Goal: Task Accomplishment & Management: Use online tool/utility

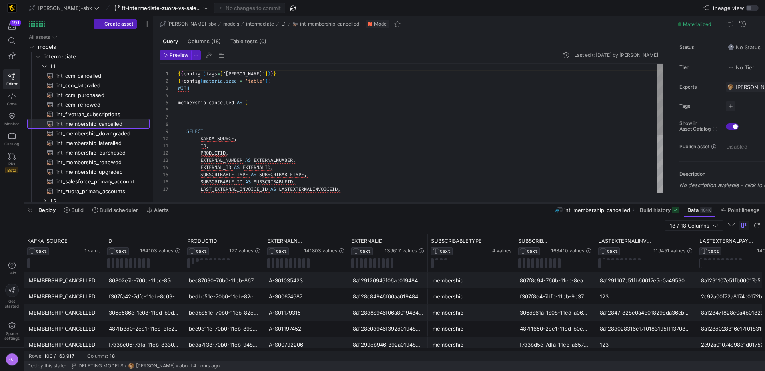
click at [298, 203] on div at bounding box center [394, 202] width 741 height 3
click at [298, 202] on div at bounding box center [394, 202] width 741 height 3
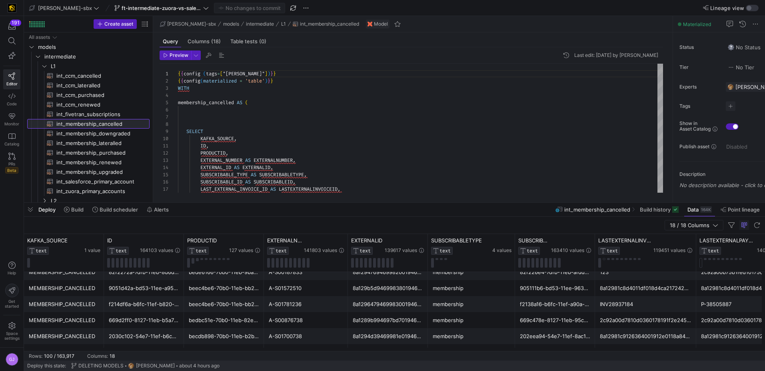
scroll to position [1174, 0]
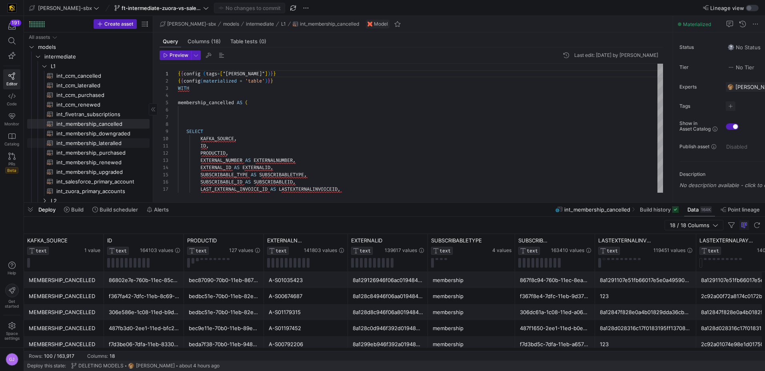
click at [101, 141] on span "int_membership_lateralled​​​​​​​​​​" at bounding box center [98, 142] width 84 height 9
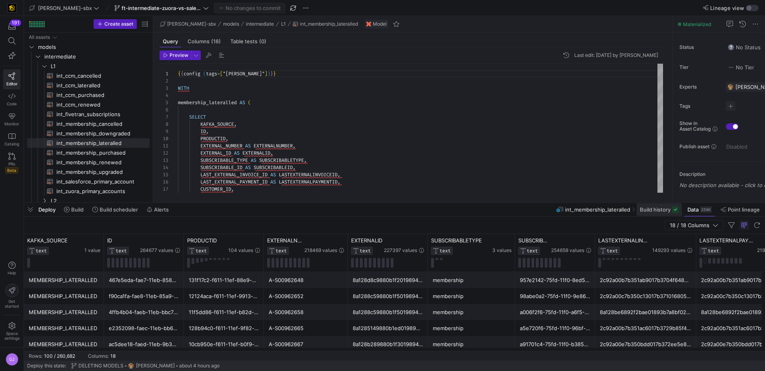
click at [298, 212] on span at bounding box center [659, 209] width 45 height 13
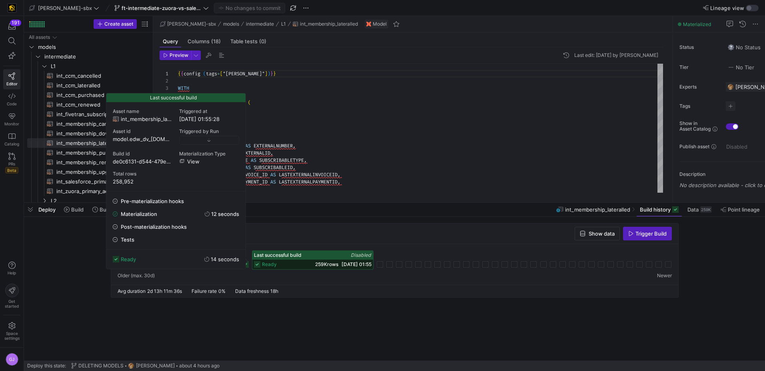
click at [298, 264] on span "[DATE] 01:55" at bounding box center [357, 264] width 30 height 6
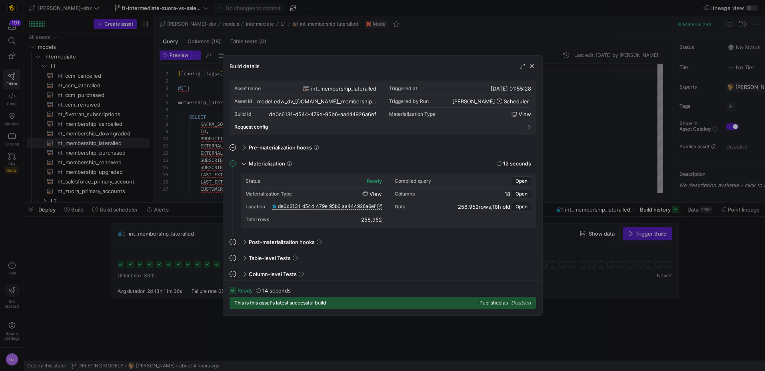
scroll to position [6, 0]
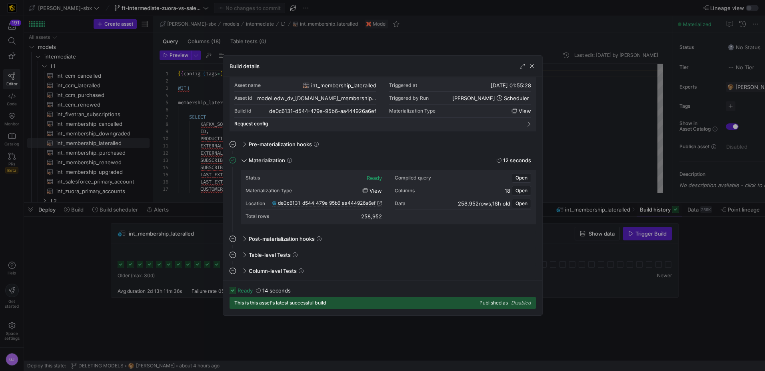
click at [298, 203] on span "de0c6131_d544_479e_95b6_aa444926a6ef" at bounding box center [327, 203] width 98 height 6
click at [298, 66] on span "button" at bounding box center [532, 66] width 8 height 8
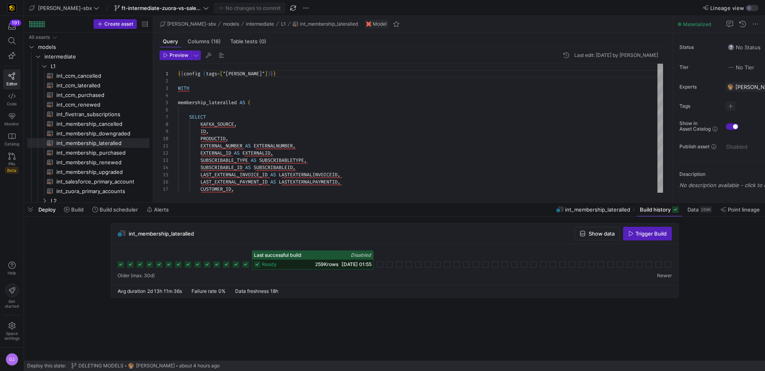
click at [298, 284] on cdk-virtual-scroll-viewport "int_membership_lateralled Show data Trigger Build Last successful build Disable…" at bounding box center [394, 291] width 741 height 137
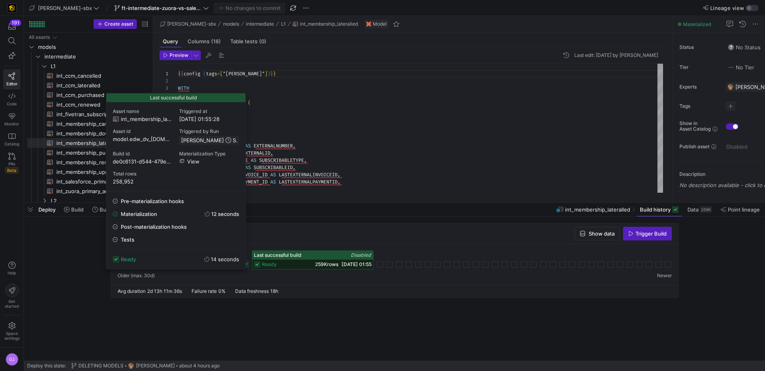
click at [298, 262] on span "259K rows" at bounding box center [326, 264] width 23 height 6
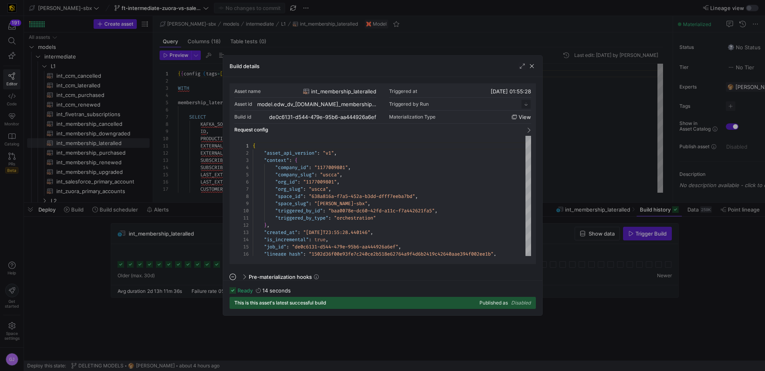
scroll to position [72, 0]
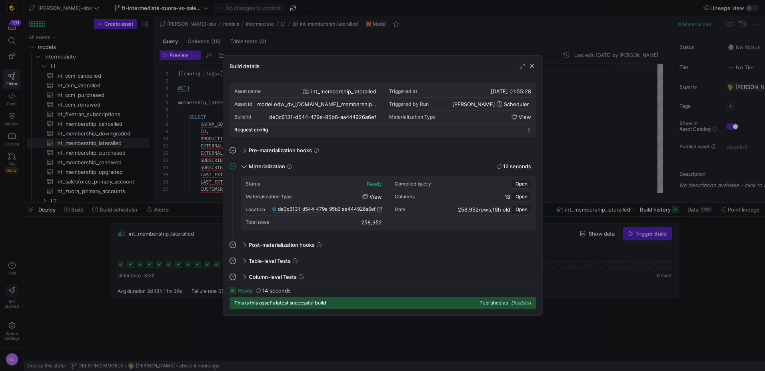
click at [298, 213] on div "Location de0c6131_d544_479e_95b6_aa444926a6ef" at bounding box center [314, 209] width 136 height 13
click at [298, 210] on span "de0c6131_d544_479e_95b6_aa444926a6ef" at bounding box center [327, 209] width 98 height 6
click at [298, 65] on span "button" at bounding box center [532, 66] width 8 height 8
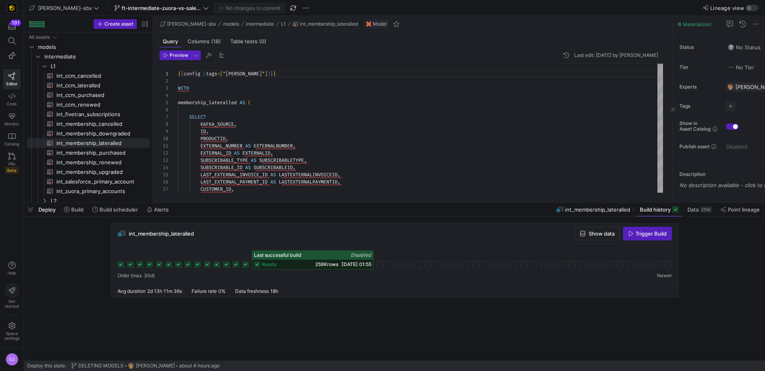
drag, startPoint x: 701, startPoint y: 24, endPoint x: 683, endPoint y: 22, distance: 17.8
click at [298, 22] on span "Materialized" at bounding box center [697, 24] width 28 height 6
click at [298, 81] on div "{ { config ( tags = [ "kafka_joined_view" ] ) } } WITH membership_lateralled AS…" at bounding box center [420, 179] width 485 height 230
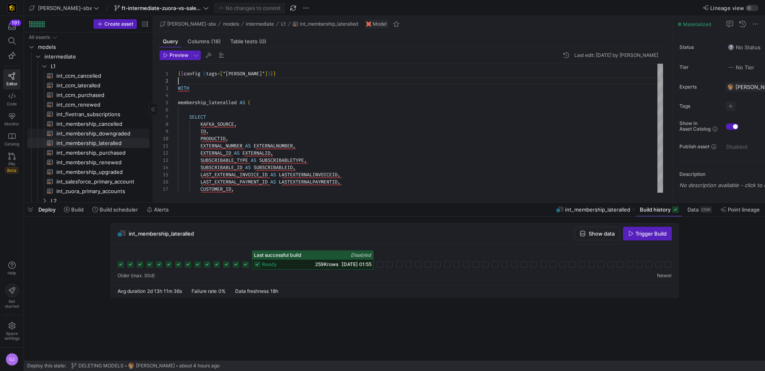
click at [89, 131] on span "int_membership_downgraded​​​​​​​​​​" at bounding box center [98, 133] width 84 height 9
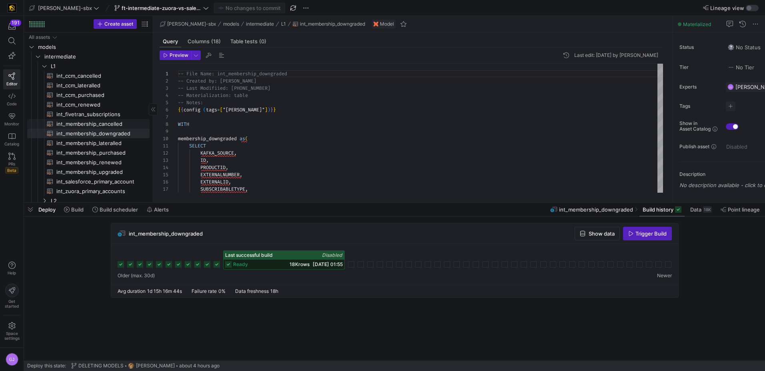
click at [98, 123] on span "int_membership_cancelled​​​​​​​​​​" at bounding box center [98, 123] width 84 height 9
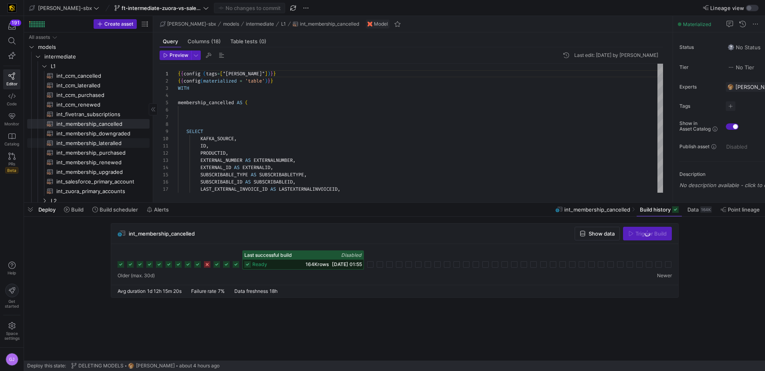
click at [98, 139] on span "int_membership_lateralled​​​​​​​​​​" at bounding box center [98, 142] width 84 height 9
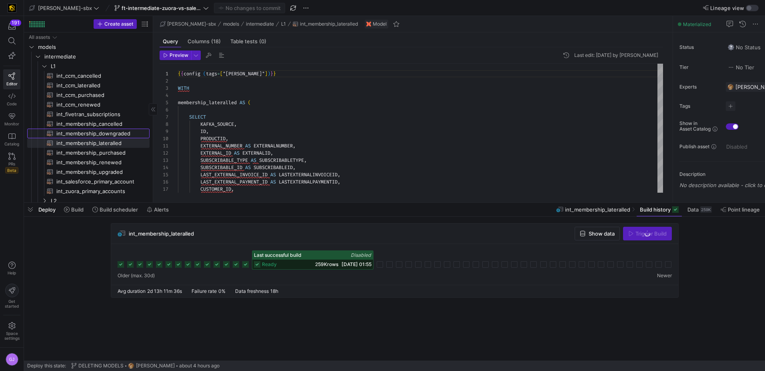
click at [106, 132] on span "int_membership_downgraded​​​​​​​​​​" at bounding box center [98, 133] width 84 height 9
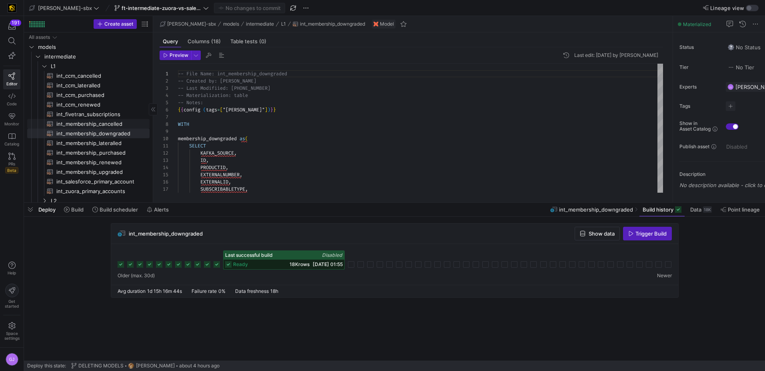
click at [106, 124] on span "int_membership_cancelled​​​​​​​​​​" at bounding box center [98, 123] width 84 height 9
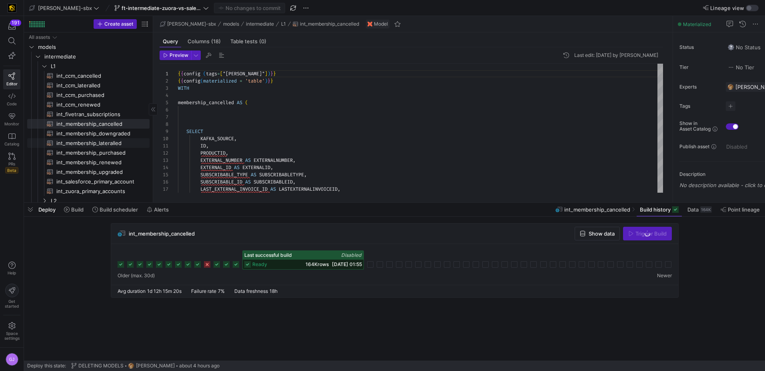
click at [123, 146] on span "int_membership_lateralled​​​​​​​​​​" at bounding box center [98, 142] width 84 height 9
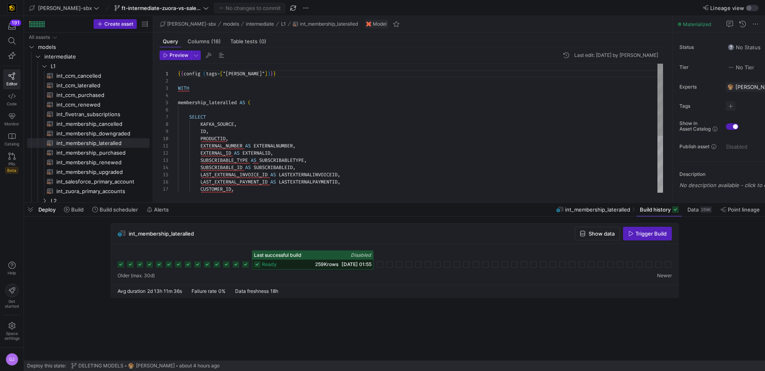
click at [298, 66] on div "{ { config ( tags = [ "kafka_joined_view" ] ) } } WITH membership_lateralled AS…" at bounding box center [420, 179] width 485 height 230
click at [295, 80] on div "{ { config ( tags = [ "kafka_joined_view" ] ) } } WITH membership_lateralled AS…" at bounding box center [420, 179] width 485 height 230
click at [298, 75] on div "{ { config ( tags = [ "kafka_joined_view" ] ) } } WITH membership_lateralled AS…" at bounding box center [420, 179] width 485 height 230
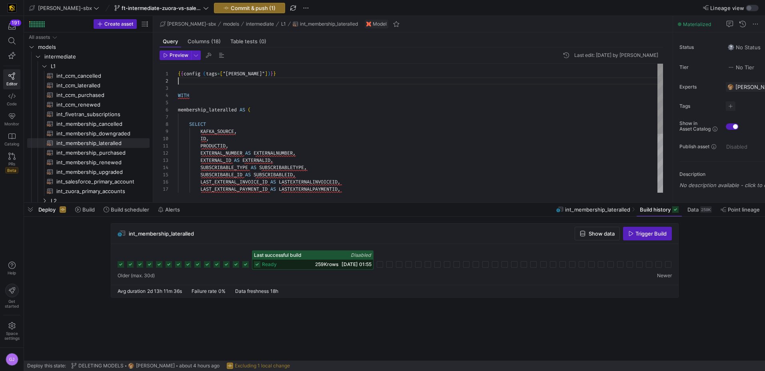
scroll to position [0, 112]
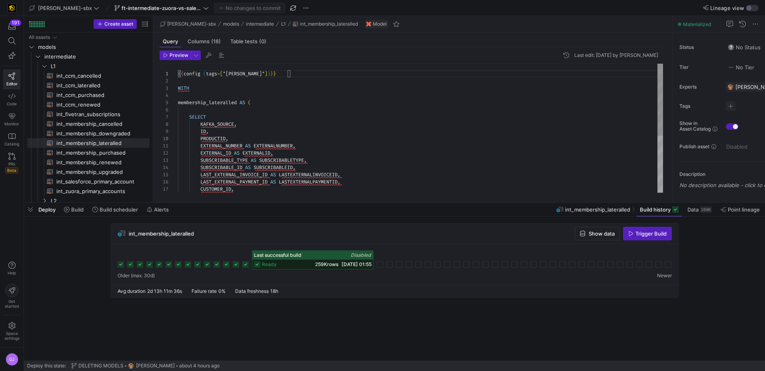
click at [176, 75] on div at bounding box center [169, 73] width 18 height 7
click at [179, 74] on div "{ { config ( tags = [ "kafka_joined_view" ] ) } } WITH membership_lateralled AS…" at bounding box center [420, 179] width 485 height 230
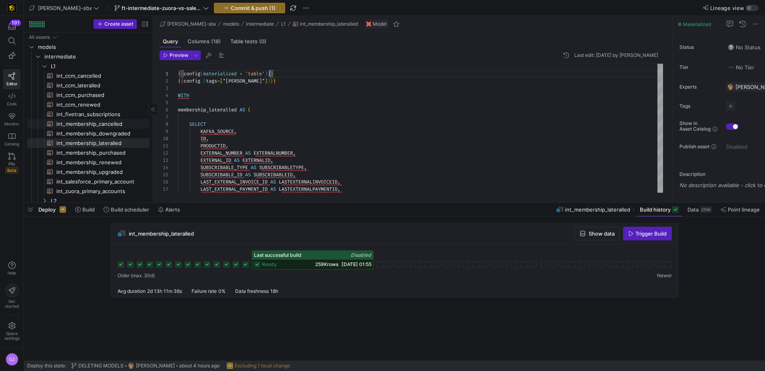
scroll to position [0, 92]
click at [82, 167] on span "int_membership_upgraded​​​​​​​​​​" at bounding box center [98, 171] width 84 height 9
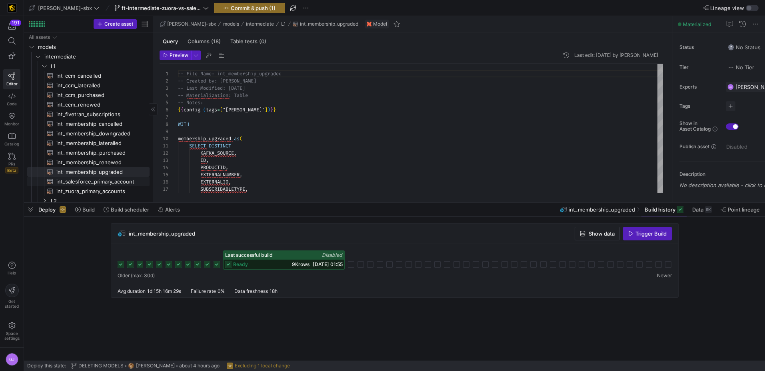
click at [93, 183] on span "int_salesforce_primary_account​​​​​​​​​​" at bounding box center [98, 181] width 84 height 9
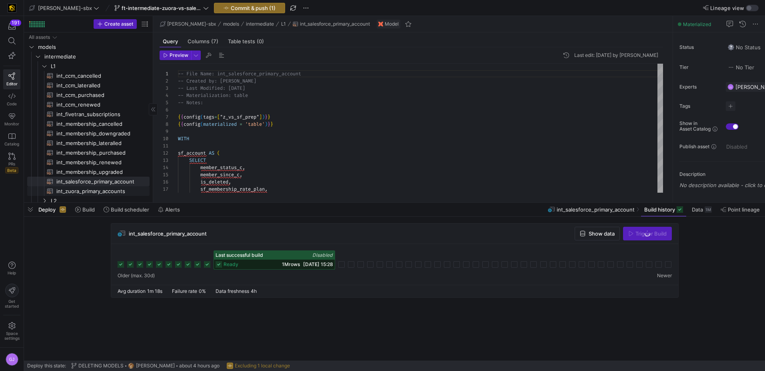
click at [97, 187] on span "int_zuora_primary_accounts​​​​​​​​​​" at bounding box center [98, 190] width 84 height 9
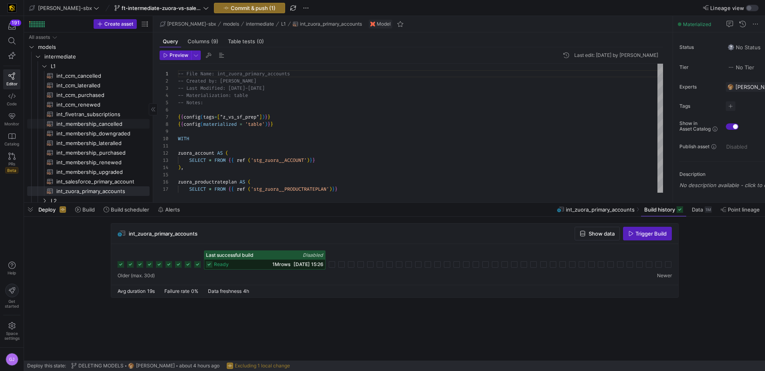
click at [94, 119] on span "int_membership_cancelled​​​​​​​​​​" at bounding box center [98, 123] width 84 height 9
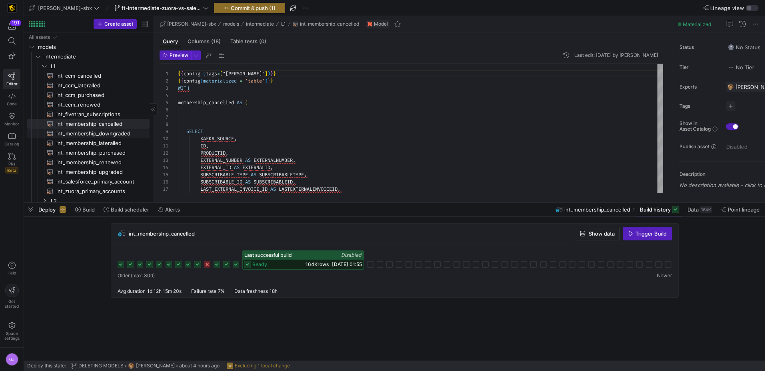
click at [102, 141] on span "int_membership_lateralled​​​​​​​​​​" at bounding box center [98, 142] width 84 height 9
type textarea "{{config(materialized = 'table')}} {{config (tags=["kafka_joined_view"])}} WITH…"
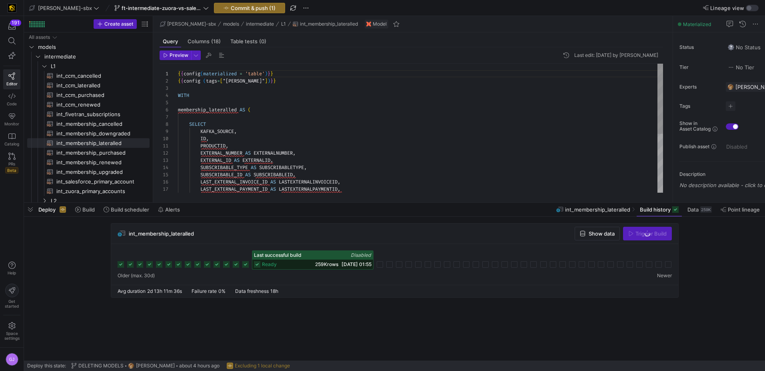
click at [230, 78] on div "{ { config ( materialized = 'table' ) } } { { config ( tags = [ "kafka_joined_v…" at bounding box center [420, 182] width 485 height 237
click at [274, 74] on div "{ { config ( materialized = 'table' ) } } { { config ( tags = [ "kafka_joined_v…" at bounding box center [420, 182] width 485 height 237
click at [282, 77] on div "{ { config ( materialized = 'table' ) } } { { config ( tags = [ "kafka_joined_v…" at bounding box center [420, 182] width 485 height 237
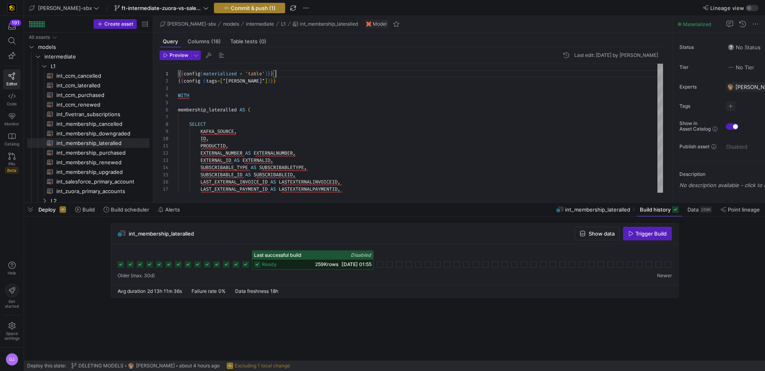
click at [236, 5] on span "Commit & push (1)" at bounding box center [253, 8] width 45 height 6
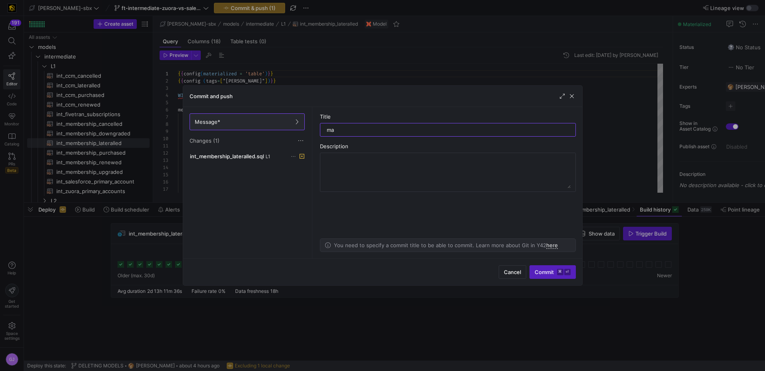
type input "m"
click at [298, 100] on div "Commit and push" at bounding box center [382, 96] width 399 height 21
click at [298, 98] on span "button" at bounding box center [572, 96] width 8 height 8
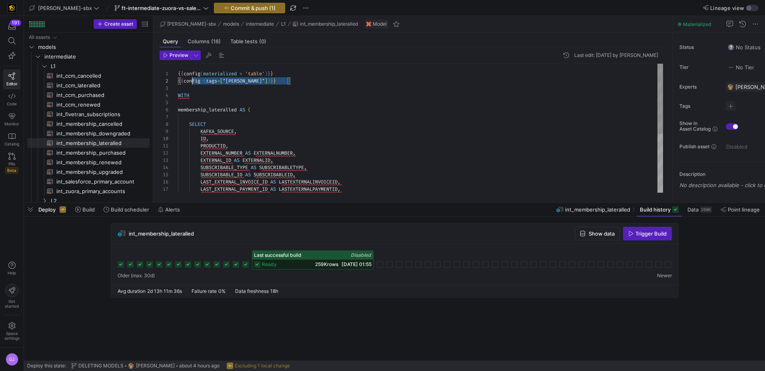
scroll to position [7, 0]
drag, startPoint x: 291, startPoint y: 81, endPoint x: 170, endPoint y: 83, distance: 121.6
click at [178, 83] on div "{ { config ( materialized = 'table' ) } } { { config ( tags = [ "kafka_joined_v…" at bounding box center [420, 182] width 485 height 237
click at [298, 65] on div "{ { config ( materialized = 'table' ) } } { { config ( tags = [ "kafka_joined_v…" at bounding box center [420, 182] width 485 height 237
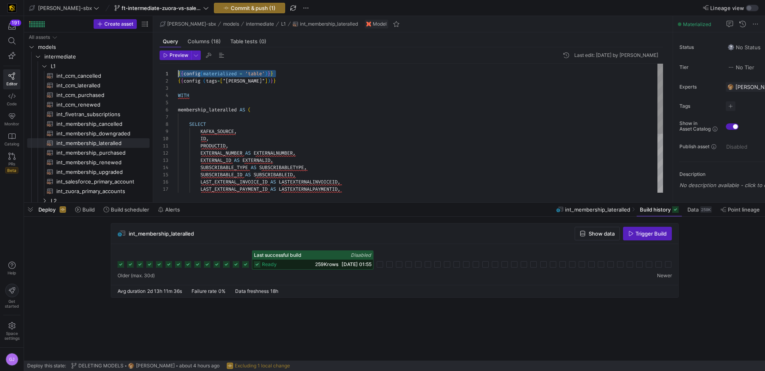
drag, startPoint x: 279, startPoint y: 72, endPoint x: 171, endPoint y: 72, distance: 108.0
click at [178, 72] on div "{ { config ( materialized = 'table' ) } } { { config ( tags = [ "kafka_joined_v…" at bounding box center [420, 182] width 485 height 237
click at [98, 77] on span "int_ccm_cancelled​​​​​​​​​​" at bounding box center [98, 75] width 84 height 9
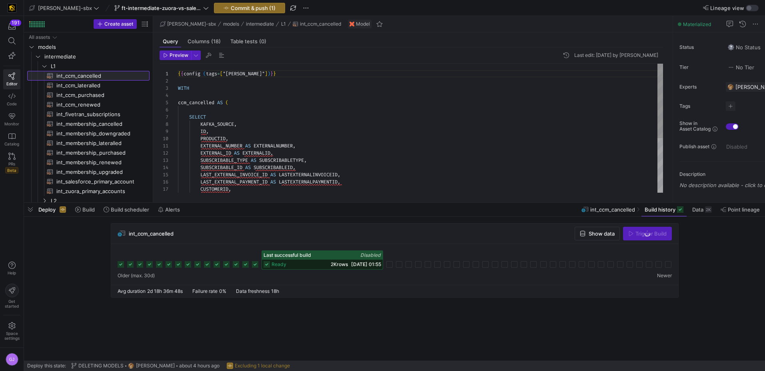
click at [178, 75] on div at bounding box center [169, 73] width 18 height 7
click at [179, 75] on div "{ { config ( tags = [ "kafka_joined_view" ] ) } } WITH ccm_cancelled AS ( SELEC…" at bounding box center [420, 175] width 485 height 222
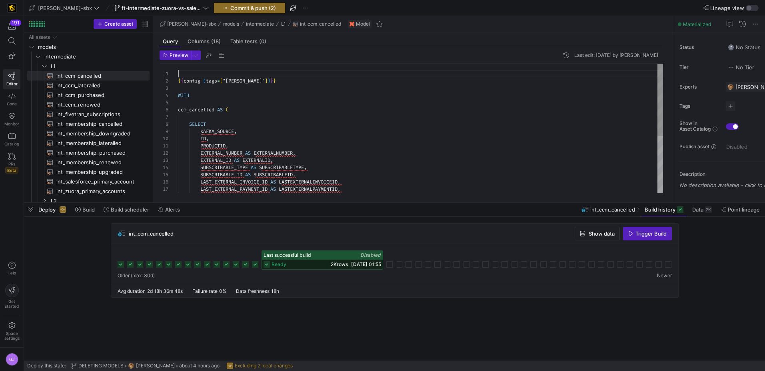
scroll to position [0, 98]
click at [99, 87] on span "int_ccm_lateralled​​​​​​​​​​" at bounding box center [98, 85] width 84 height 9
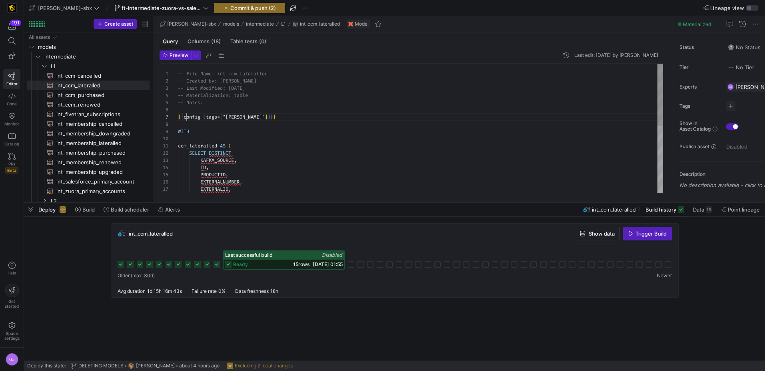
click at [187, 114] on div "-- File Name: int_ccm_lateralled -- Created by: [PERSON_NAME] -- Last Modified:…" at bounding box center [420, 197] width 485 height 266
click at [184, 110] on div "-- File Name: int_ccm_lateralled -- Created by: [PERSON_NAME] -- Last Modified:…" at bounding box center [420, 197] width 485 height 266
click at [100, 92] on span "int_ccm_purchased​​​​​​​​​​" at bounding box center [98, 94] width 84 height 9
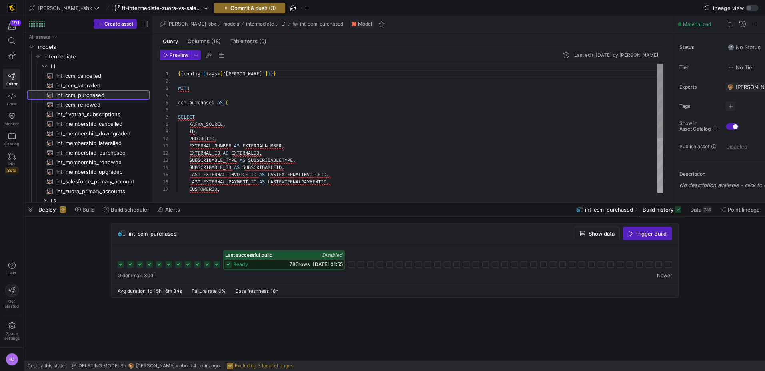
click at [177, 72] on div at bounding box center [169, 73] width 18 height 7
click at [178, 74] on div "{ { config ( tags = [ "kafka_joined_view" ] ) } } WITH ccm_purchased AS ( SELEC…" at bounding box center [420, 175] width 485 height 222
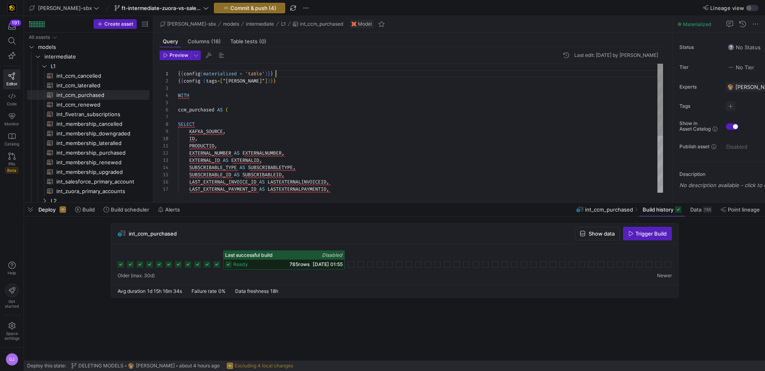
scroll to position [0, 98]
click at [92, 104] on span "int_ccm_renewed​​​​​​​​​​" at bounding box center [98, 104] width 84 height 9
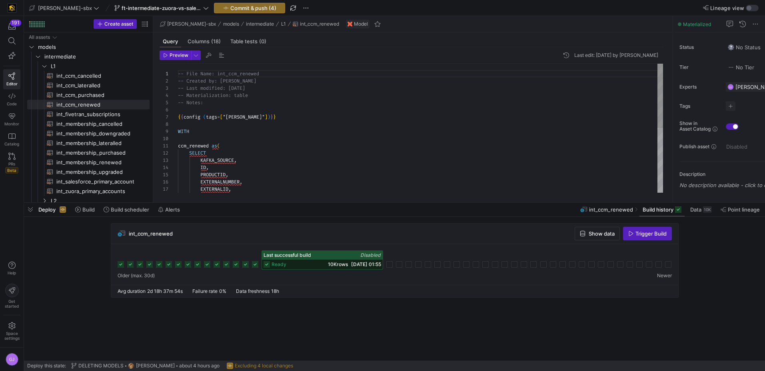
click at [189, 109] on div "-- File Name: int_ccm_renewed -- Created by: [PERSON_NAME] -- Last modified: [D…" at bounding box center [420, 193] width 485 height 258
click at [108, 114] on span "int_fivetran_subscriptions​​​​​​​​​​" at bounding box center [98, 114] width 84 height 9
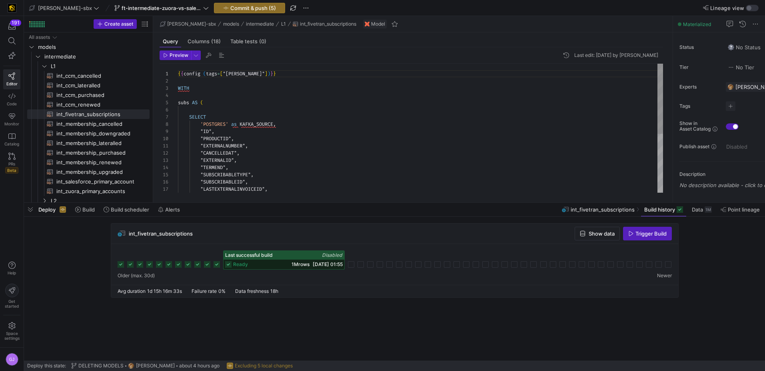
click at [179, 70] on div "{ { config ( tags = [ "kafka_joined_view" ] ) } } WITH subs AS ( SELECT 'POSTGR…" at bounding box center [420, 182] width 485 height 237
click at [74, 124] on span "int_membership_cancelled​​​​​​​​​​" at bounding box center [98, 123] width 84 height 9
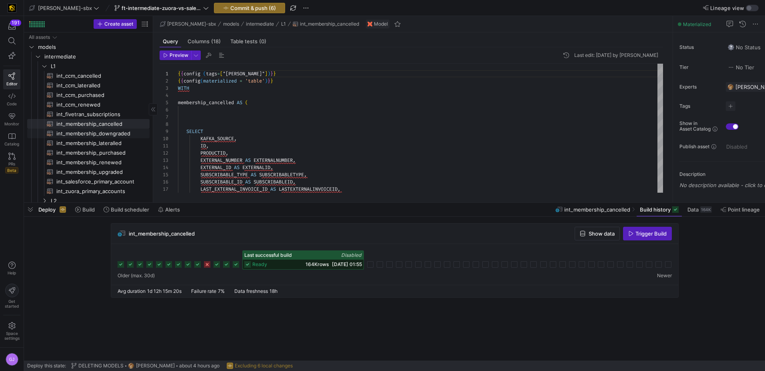
click at [114, 135] on span "int_membership_downgraded​​​​​​​​​​" at bounding box center [98, 133] width 84 height 9
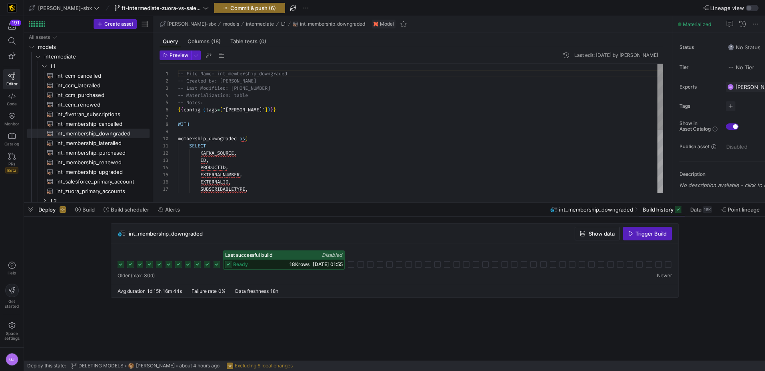
click at [215, 98] on div "-- File Name: int_membership_downgraded -- Created by: [PERSON_NAME] -- Last Mo…" at bounding box center [420, 189] width 485 height 251
click at [222, 99] on div "-- File Name: int_membership_downgraded -- Created by: [PERSON_NAME] -- Last Mo…" at bounding box center [420, 189] width 485 height 251
click at [181, 111] on div "-- File Name: int_membership_downgraded -- Created by: [PERSON_NAME] -- Last Mo…" at bounding box center [420, 193] width 485 height 258
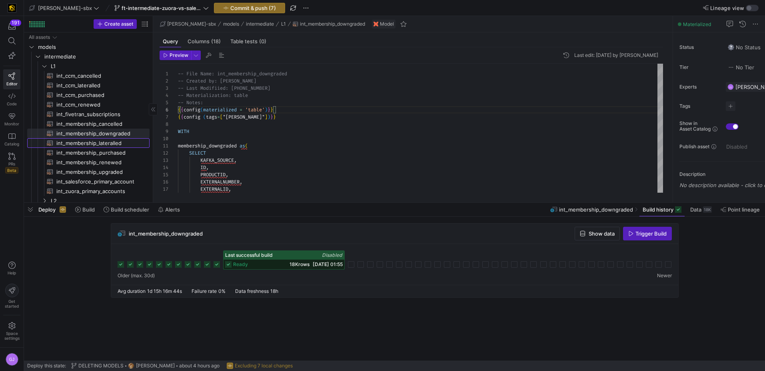
click at [74, 140] on span "int_membership_lateralled​​​​​​​​​​" at bounding box center [98, 142] width 84 height 9
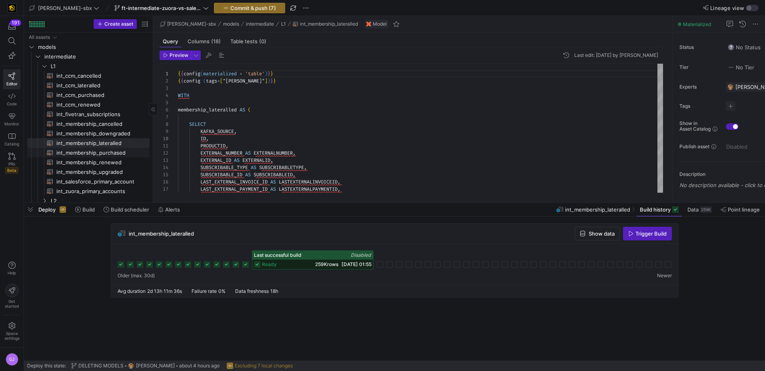
click at [122, 156] on span "int_membership_purchased​​​​​​​​​​" at bounding box center [98, 152] width 84 height 9
click at [116, 164] on span "int_membership_renewed​​​​​​​​​​" at bounding box center [98, 162] width 84 height 9
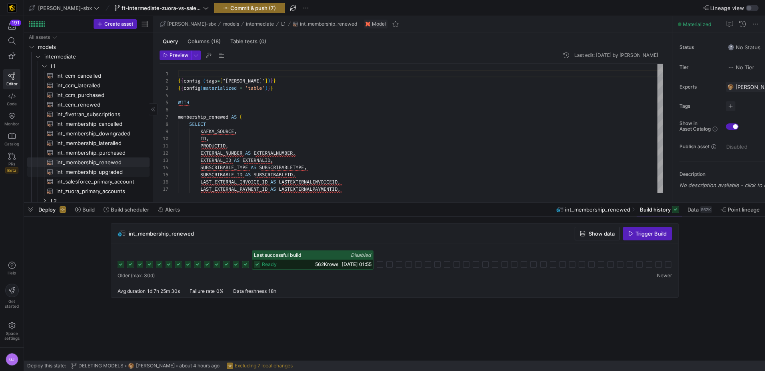
click at [115, 172] on span "int_membership_upgraded​​​​​​​​​​" at bounding box center [98, 171] width 84 height 9
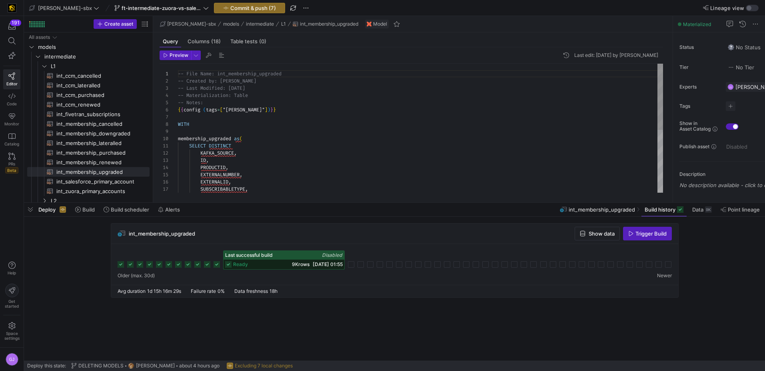
click at [288, 106] on div "-- File Name: int_membership_upgraded -- Created by: [PERSON_NAME] -- Last Modi…" at bounding box center [420, 189] width 485 height 251
click at [280, 101] on div "-- File Name: int_membership_upgraded -- Created by: [PERSON_NAME] -- Last Modi…" at bounding box center [420, 189] width 485 height 251
click at [104, 182] on span "int_salesforce_primary_account​​​​​​​​​​" at bounding box center [98, 181] width 84 height 9
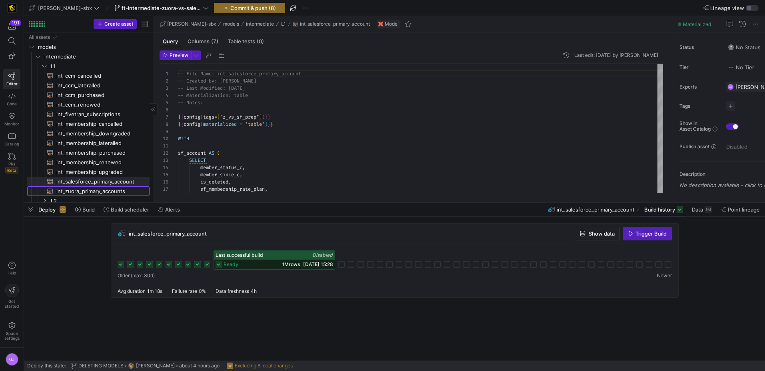
click at [114, 188] on span "int_zuora_primary_accounts​​​​​​​​​​" at bounding box center [98, 190] width 84 height 9
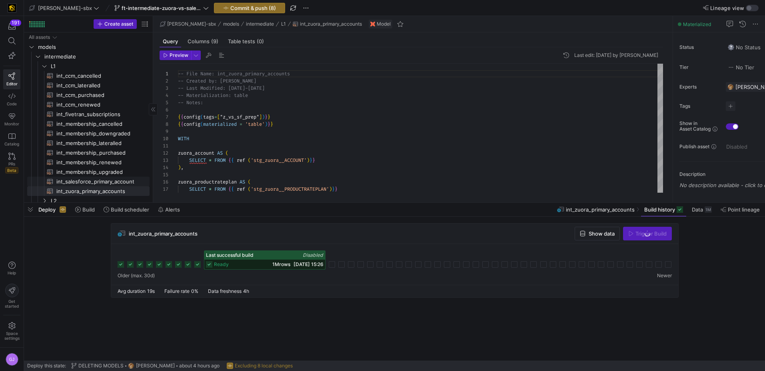
click at [116, 183] on span "int_salesforce_primary_account​​​​​​​​​​" at bounding box center [98, 181] width 84 height 9
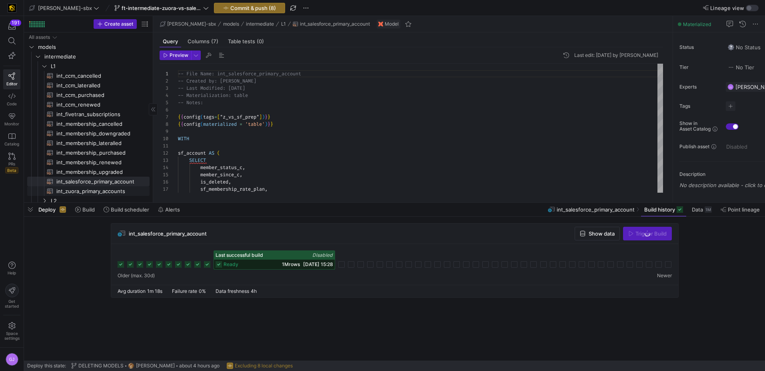
click at [115, 192] on span "int_zuora_primary_accounts​​​​​​​​​​" at bounding box center [98, 190] width 84 height 9
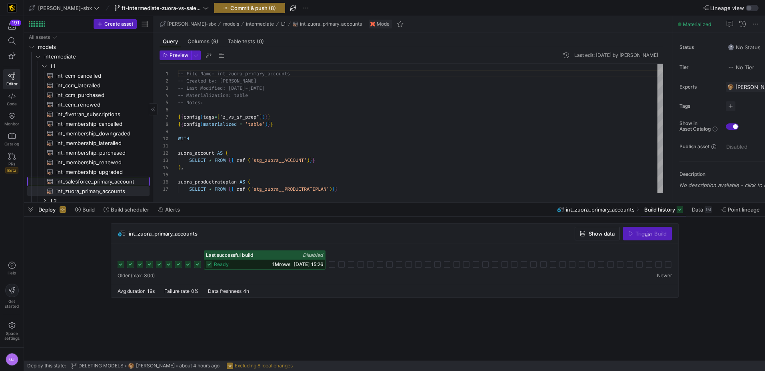
click at [108, 182] on span "int_salesforce_primary_account​​​​​​​​​​" at bounding box center [98, 181] width 84 height 9
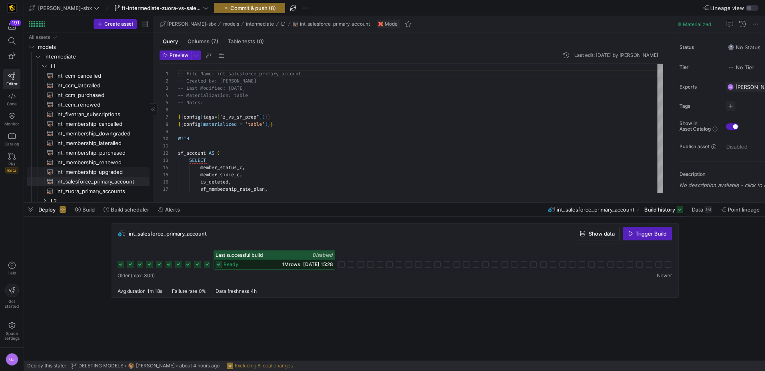
click at [106, 170] on span "int_membership_upgraded​​​​​​​​​​" at bounding box center [98, 171] width 84 height 9
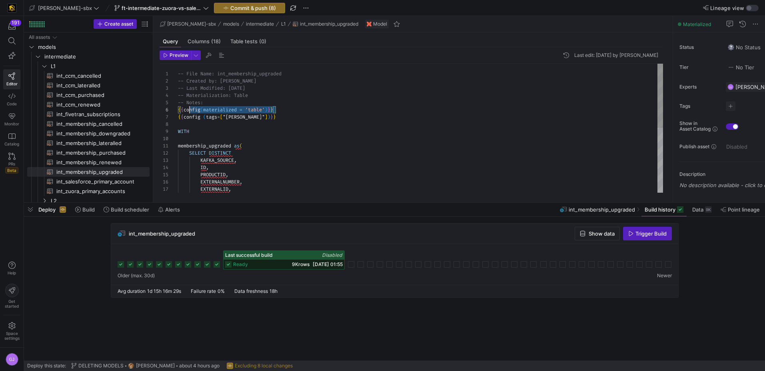
scroll to position [36, 0]
drag, startPoint x: 285, startPoint y: 108, endPoint x: 168, endPoint y: 110, distance: 117.3
click at [178, 110] on div "-- File Name: int_membership_upgraded -- Created by: [PERSON_NAME] -- Last Modi…" at bounding box center [420, 193] width 485 height 258
click at [183, 124] on div "-- File Name: int_membership_upgraded -- Created by: [PERSON_NAME] -- Last Modi…" at bounding box center [420, 193] width 485 height 258
click at [188, 110] on div "-- File Name: int_membership_upgraded -- Created by: [PERSON_NAME] -- Last Modi…" at bounding box center [420, 193] width 485 height 258
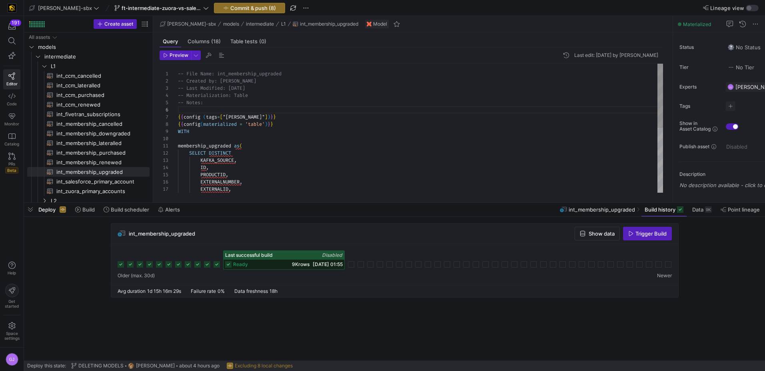
scroll to position [29, 26]
click at [285, 119] on div "-- File Name: int_membership_upgraded -- Created by: [PERSON_NAME] -- Last Modi…" at bounding box center [420, 189] width 485 height 251
click at [120, 160] on span "int_membership_renewed​​​​​​​​​​" at bounding box center [98, 162] width 84 height 9
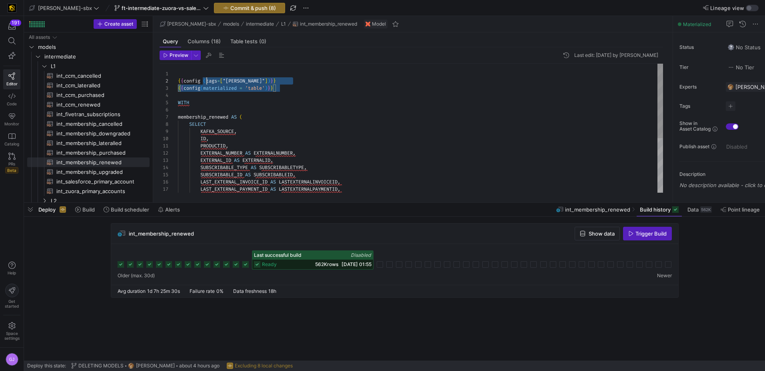
scroll to position [7, 3]
drag, startPoint x: 283, startPoint y: 87, endPoint x: 161, endPoint y: 87, distance: 122.4
click at [178, 87] on div "{ { config ( tags = [ "kafka_joined_view" ] ) } } { { config ( materialized = '…" at bounding box center [420, 175] width 485 height 222
click at [190, 72] on div "{ { config ( tags = [ "kafka_joined_view" ] ) } } WITH membership_renewed AS ( …" at bounding box center [420, 175] width 485 height 222
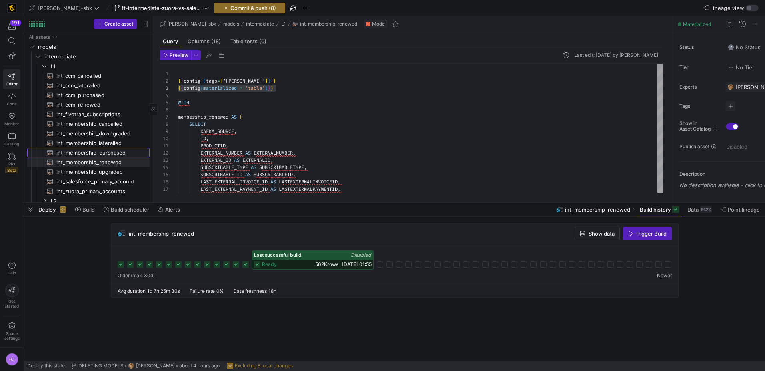
click at [118, 152] on span "int_membership_purchased​​​​​​​​​​" at bounding box center [98, 152] width 84 height 9
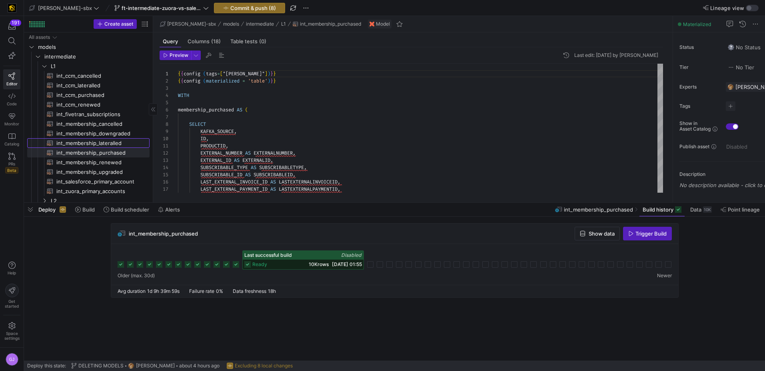
click at [104, 142] on span "int_membership_lateralled​​​​​​​​​​" at bounding box center [98, 142] width 84 height 9
drag, startPoint x: 285, startPoint y: 72, endPoint x: 162, endPoint y: 75, distance: 123.7
click at [178, 75] on div "{ { config ( materialized = 'table' ) } } { { config ( tags = [ "kafka_joined_v…" at bounding box center [420, 182] width 485 height 237
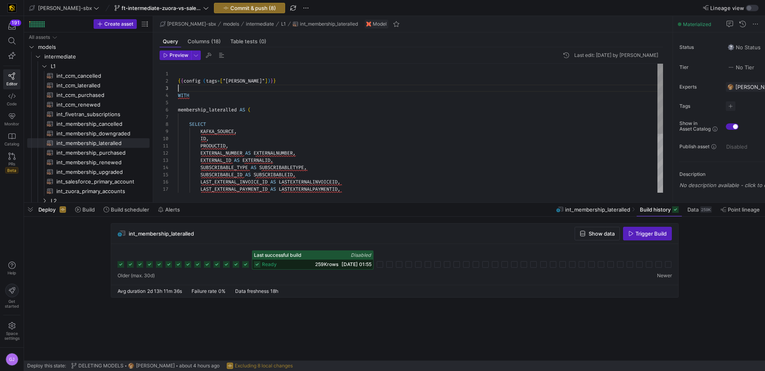
click at [203, 86] on div "{ { config ( tags = [ "kafka_joined_view" ] ) } } WITH membership_lateralled AS…" at bounding box center [420, 182] width 485 height 237
drag, startPoint x: 218, startPoint y: 73, endPoint x: 209, endPoint y: 72, distance: 8.4
click at [218, 73] on div "{ { config ( tags = [ "kafka_joined_view" ] ) } } { { config ( materialized = '…" at bounding box center [420, 182] width 485 height 237
click at [178, 82] on div "{ { config ( tags = [ "kafka_joined_view" ] ) } } { { config ( materialized = '…" at bounding box center [420, 182] width 485 height 237
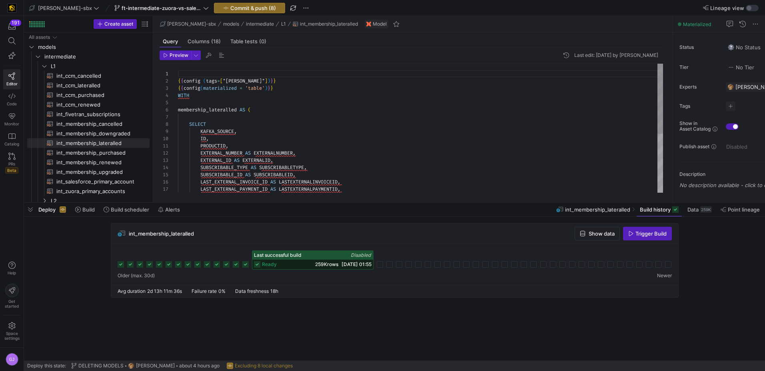
scroll to position [7, 0]
click at [176, 79] on div "2" at bounding box center [169, 80] width 18 height 7
click at [178, 78] on div "{ { config ( tags = [ "kafka_joined_view" ] ) } } { { config ( materialized = '…" at bounding box center [420, 182] width 485 height 237
click at [180, 78] on div "{ { config ( tags = [ "kafka_joined_view" ] ) } } { { config ( materialized = '…" at bounding box center [420, 182] width 485 height 237
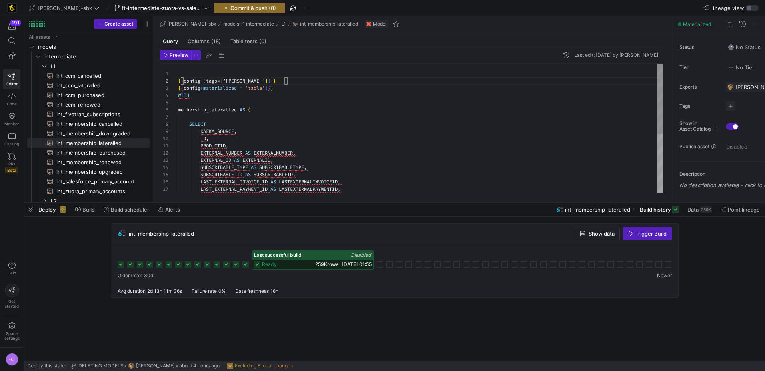
click at [178, 78] on div "{ { config ( tags = [ "kafka_joined_view" ] ) } } { { config ( materialized = '…" at bounding box center [420, 182] width 485 height 237
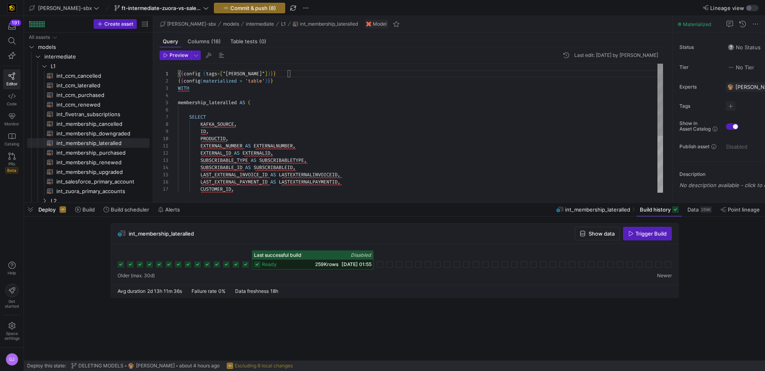
click at [298, 86] on div "{ { config ( tags = [ "kafka_joined_view" ] ) } } { { config ( materialized = '…" at bounding box center [420, 179] width 485 height 230
click at [298, 84] on div "{ { config ( tags = [ "kafka_joined_view" ] ) } } { { config ( materialized = '…" at bounding box center [420, 179] width 485 height 230
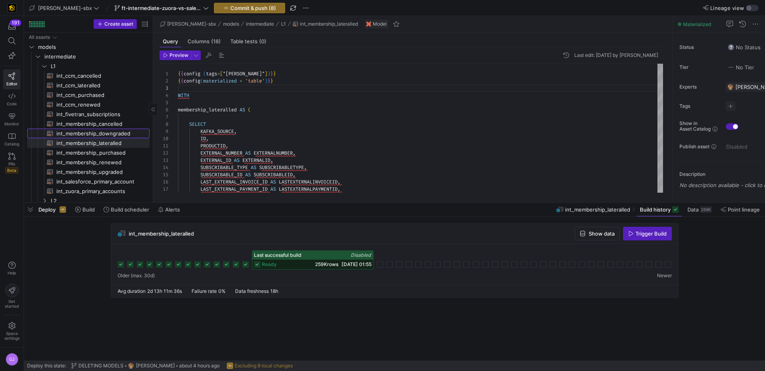
click at [85, 129] on span "int_membership_downgraded​​​​​​​​​​" at bounding box center [98, 133] width 84 height 9
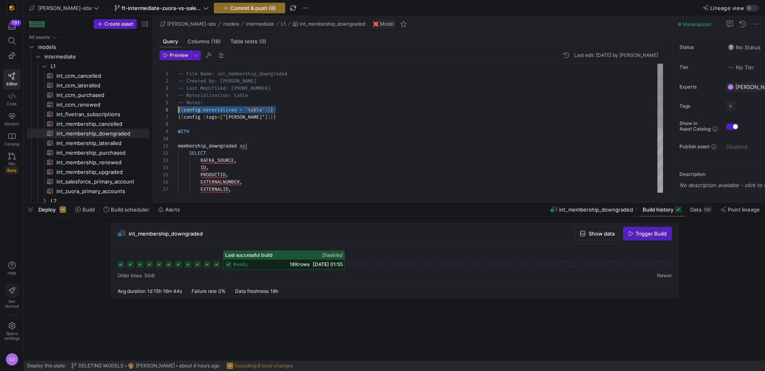
drag, startPoint x: 283, startPoint y: 109, endPoint x: 161, endPoint y: 110, distance: 122.0
click at [178, 110] on div "-- File Name: int_membership_downgraded -- Created by: [PERSON_NAME] -- Last Mo…" at bounding box center [420, 193] width 485 height 258
click at [298, 119] on div "-- File Name: int_membership_downgraded -- Created by: [PERSON_NAME] -- Last Mo…" at bounding box center [420, 193] width 485 height 258
click at [88, 117] on span "int_fivetran_subscriptions​​​​​​​​​​" at bounding box center [98, 114] width 84 height 9
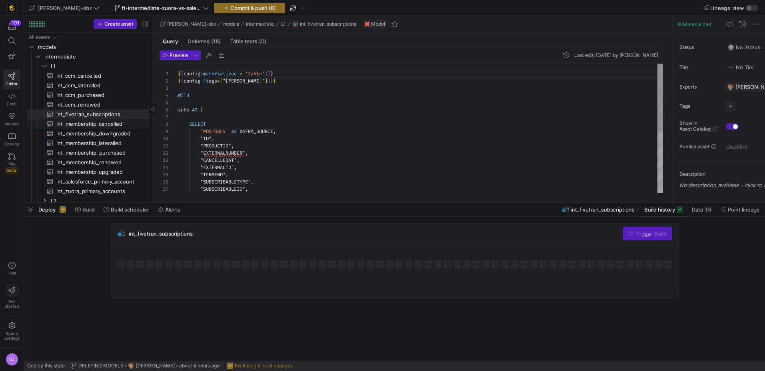
click at [94, 122] on span "int_membership_cancelled​​​​​​​​​​" at bounding box center [98, 123] width 84 height 9
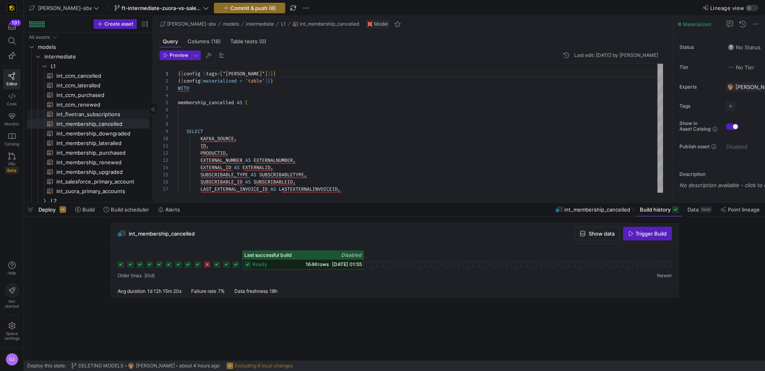
click at [97, 111] on span "int_fivetran_subscriptions​​​​​​​​​​" at bounding box center [98, 114] width 84 height 9
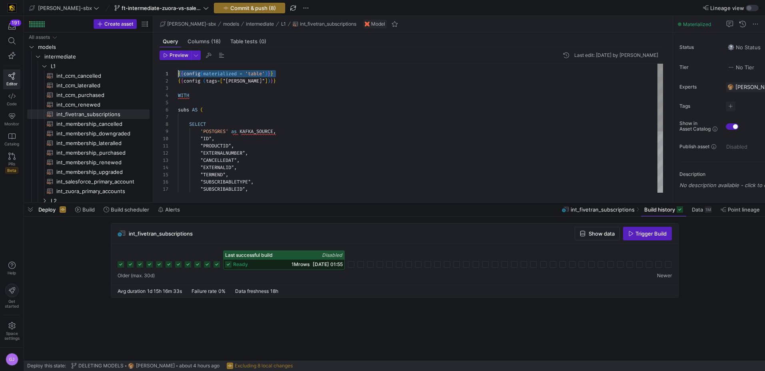
drag, startPoint x: 288, startPoint y: 71, endPoint x: 154, endPoint y: 68, distance: 134.9
click at [178, 68] on div "{ { config ( materialized = 'table' ) } } { { config ( tags = [ "kafka_joined_v…" at bounding box center [420, 186] width 485 height 244
click at [186, 87] on div "{ { config ( tags = [ "kafka_joined_view" ] ) } } WITH subs AS ( SELECT 'POSTGR…" at bounding box center [420, 186] width 485 height 244
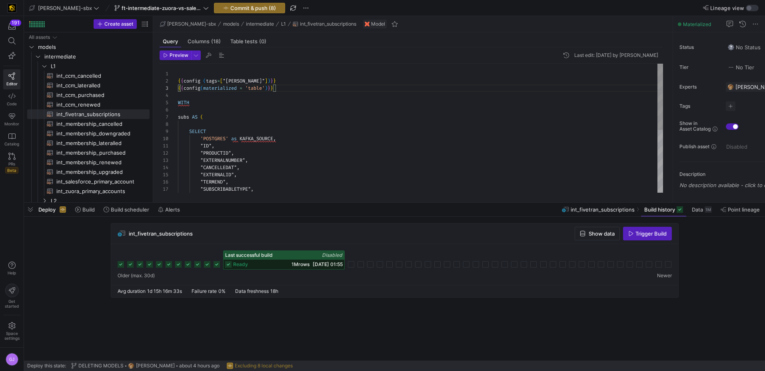
click at [204, 75] on div "{ { config ( tags = [ "kafka_joined_view" ] ) } } { { config ( materialized = '…" at bounding box center [420, 189] width 485 height 251
click at [175, 80] on div "2" at bounding box center [169, 80] width 18 height 7
click at [178, 78] on div "{ { config ( tags = [ "kafka_joined_view" ] ) } } { { config ( materialized = '…" at bounding box center [420, 189] width 485 height 251
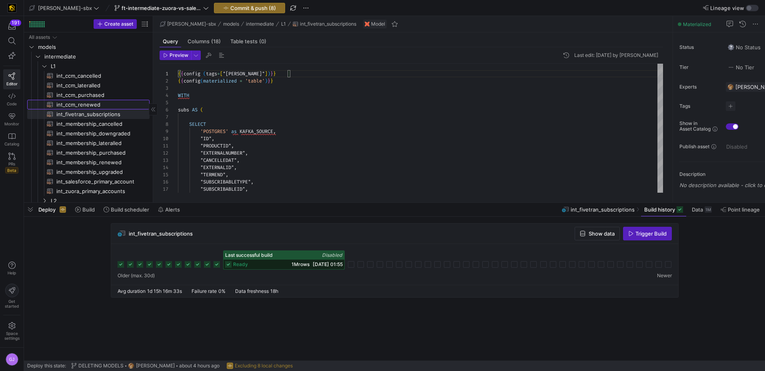
click at [100, 106] on span "int_ccm_renewed​​​​​​​​​​" at bounding box center [98, 104] width 84 height 9
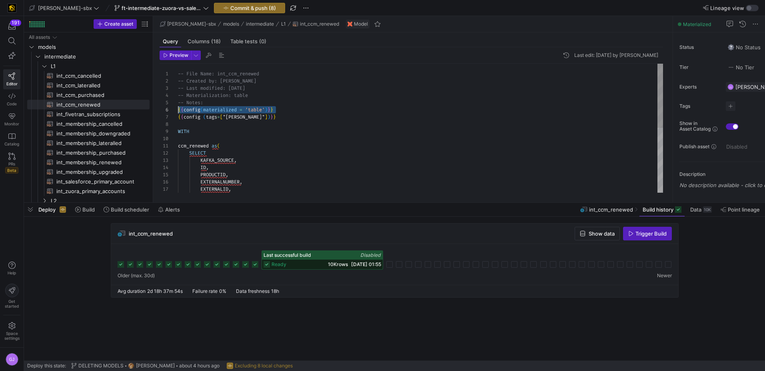
drag, startPoint x: 282, startPoint y: 110, endPoint x: 153, endPoint y: 108, distance: 128.9
click at [178, 108] on div "-- File Name: int_ccm_renewed -- Created by: [PERSON_NAME] -- Last modified: [D…" at bounding box center [420, 193] width 485 height 258
click at [178, 115] on div "7" at bounding box center [169, 116] width 18 height 7
click at [179, 116] on div "-- File Name: int_ccm_renewed -- Created by: [PERSON_NAME] -- Last modified: [D…" at bounding box center [420, 193] width 485 height 258
click at [298, 113] on div "-- File Name: int_ccm_renewed -- Created by: [PERSON_NAME] -- Last modified: [D…" at bounding box center [420, 189] width 485 height 251
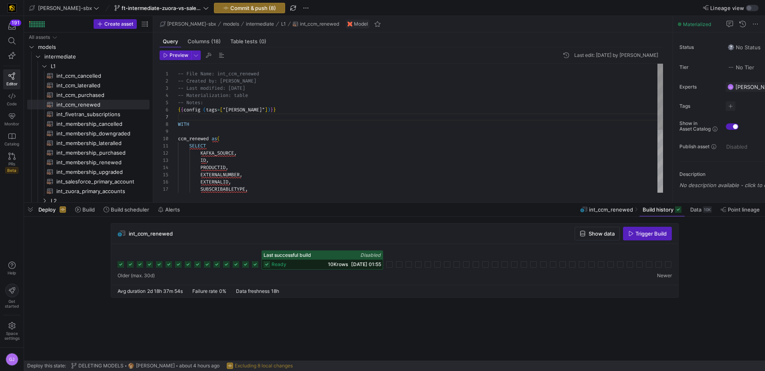
click at [298, 111] on div "-- File Name: int_ccm_renewed -- Created by: [PERSON_NAME] -- Last modified: [D…" at bounding box center [420, 189] width 485 height 251
click at [102, 92] on span "int_ccm_purchased​​​​​​​​​​" at bounding box center [98, 94] width 84 height 9
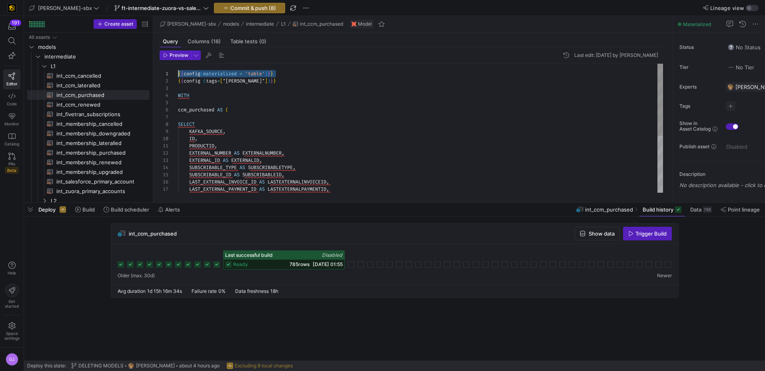
drag, startPoint x: 260, startPoint y: 71, endPoint x: 151, endPoint y: 74, distance: 108.9
click at [178, 74] on div "{ { config ( materialized = 'table' ) } } { { config ( tags = [ "kafka_joined_v…" at bounding box center [420, 179] width 485 height 230
click at [184, 81] on div "{ { config ( tags = [ "kafka_joined_view" ] ) } } WITH ccm_purchased AS ( SELEC…" at bounding box center [420, 179] width 485 height 230
click at [183, 86] on div "{ { config ( tags = [ "kafka_joined_view" ] ) } } WITH ccm_purchased AS ( SELEC…" at bounding box center [420, 179] width 485 height 230
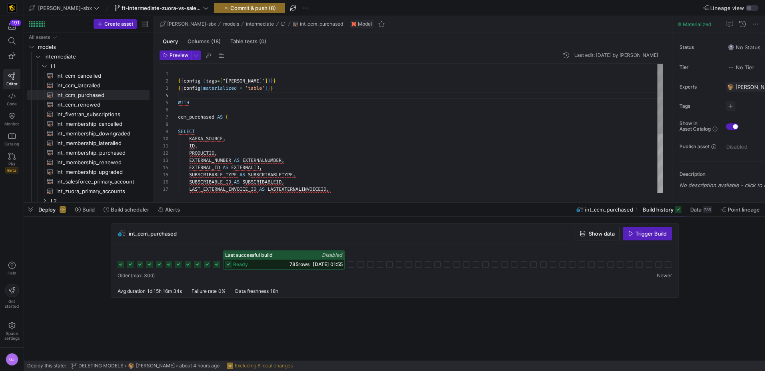
click at [176, 80] on div "2" at bounding box center [169, 80] width 18 height 7
click at [178, 81] on div "{ { config ( tags = [ "kafka_joined_view" ] ) } } { { config ( materialized = '…" at bounding box center [420, 182] width 485 height 237
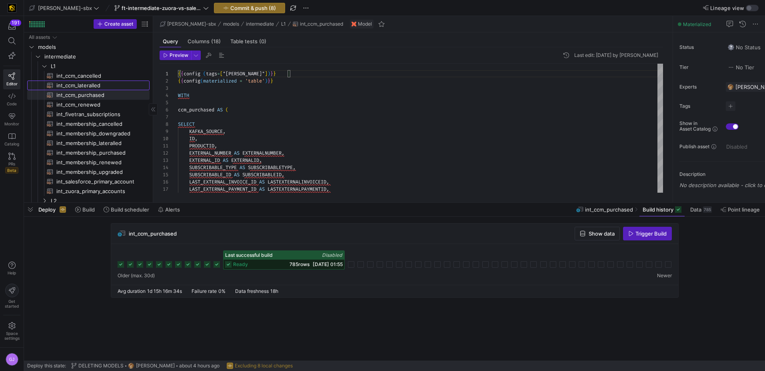
click at [109, 86] on span "int_ccm_lateralled​​​​​​​​​​" at bounding box center [98, 85] width 84 height 9
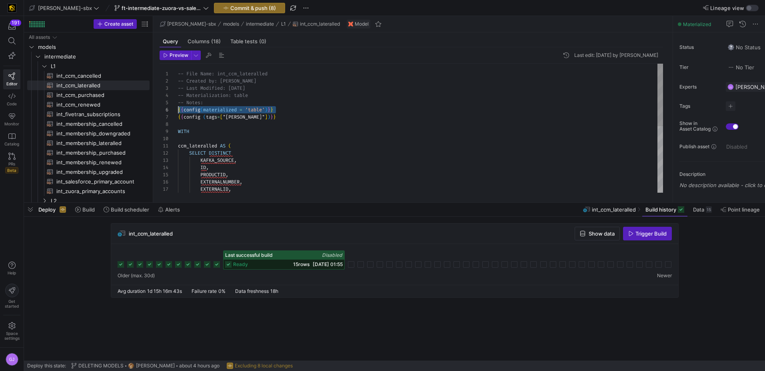
drag, startPoint x: 282, startPoint y: 110, endPoint x: 168, endPoint y: 112, distance: 114.5
click at [178, 112] on div "-- File Name: int_ccm_lateralled -- Created by: [PERSON_NAME] -- Last Modified:…" at bounding box center [420, 197] width 485 height 266
click at [298, 117] on div "-- File Name: int_ccm_lateralled -- Created by: [PERSON_NAME] -- Last Modified:…" at bounding box center [420, 197] width 485 height 266
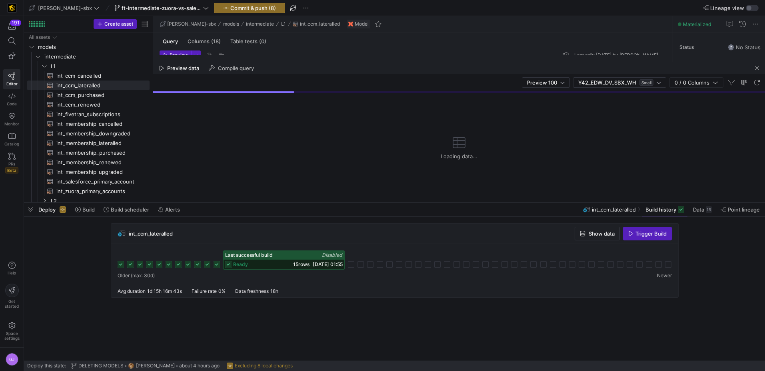
click at [298, 63] on div "Preview data Compile query" at bounding box center [459, 68] width 612 height 12
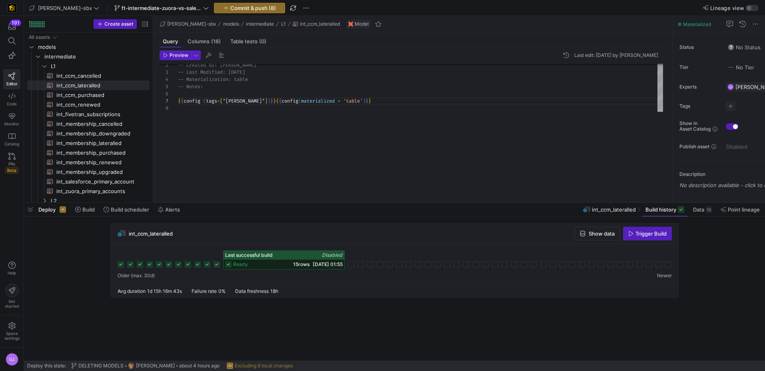
drag, startPoint x: 381, startPoint y: 61, endPoint x: 326, endPoint y: 360, distance: 303.9
click at [298, 284] on as-split "[PERSON_NAME]-sbx ft-intermediate-zuora-vs-salesforce-08052025 Commit & push (8…" at bounding box center [394, 185] width 741 height 371
click at [290, 105] on div "-- Created by: [PERSON_NAME] -- Last Modified: [DATE] -- Materialization: table…" at bounding box center [420, 181] width 485 height 266
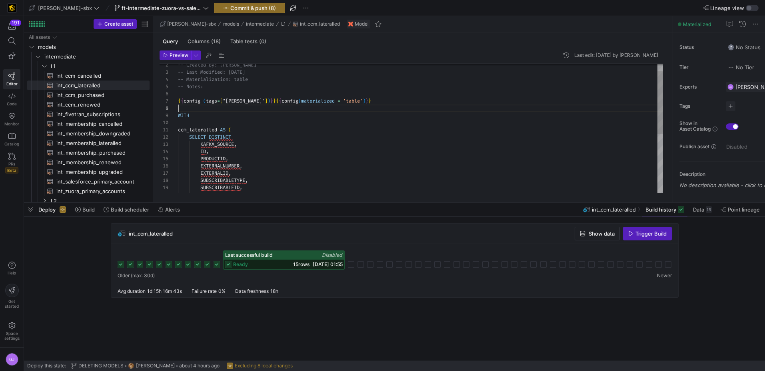
click at [291, 101] on div "-- Created by: [PERSON_NAME] -- Last Modified: [DATE] -- Materialization: table…" at bounding box center [420, 181] width 485 height 266
click at [86, 74] on span "int_ccm_cancelled​​​​​​​​​​" at bounding box center [98, 75] width 84 height 9
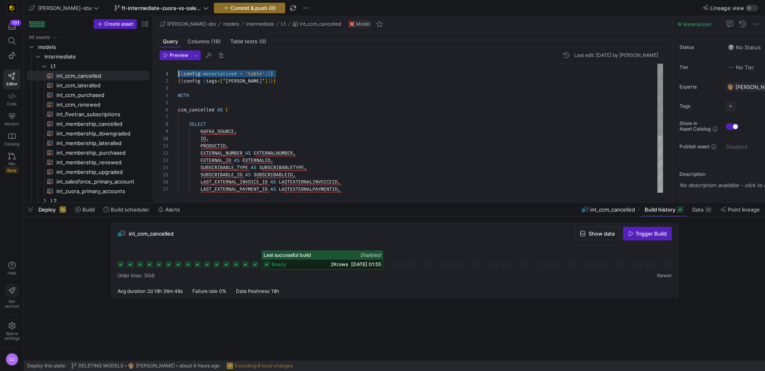
drag, startPoint x: 273, startPoint y: 71, endPoint x: 164, endPoint y: 66, distance: 108.9
click at [178, 66] on div "{ { config ( tags = [ "kafka_joined_view" ] ) } } WITH ccm_cancelled AS ( SELEC…" at bounding box center [420, 179] width 485 height 230
click at [264, 86] on div "{ { config ( tags = [ "kafka_joined_view" ] ) } } WITH ccm_cancelled AS ( SELEC…" at bounding box center [420, 179] width 485 height 230
click at [178, 79] on span "{" at bounding box center [179, 81] width 3 height 6
click at [285, 80] on div "{ { config ( materialized = 'table' ) } } WITH ccm_cancelled AS ( SELECT KAFKA_…" at bounding box center [420, 179] width 485 height 230
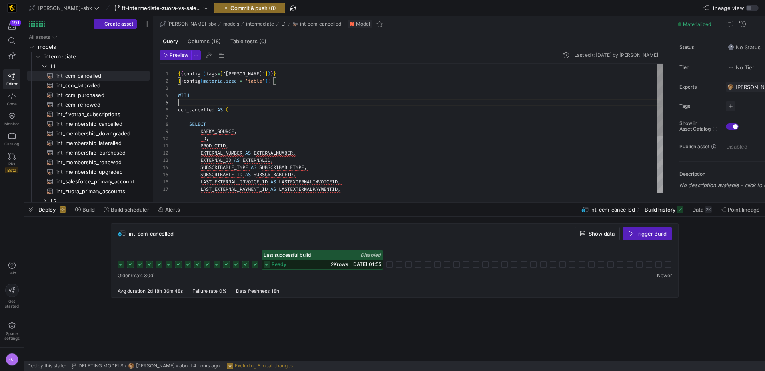
click at [272, 102] on div "{ { config ( materialized = 'table' ) } } WITH ccm_cancelled AS ( SELECT KAFKA_…" at bounding box center [420, 179] width 485 height 230
click at [267, 111] on div "{ { config ( materialized = 'table' ) } } WITH ccm_cancelled AS ( SELECT KAFKA_…" at bounding box center [420, 179] width 485 height 230
click at [262, 135] on div "{ { config ( materialized = 'table' ) } } WITH ccm_cancelled AS ( SELECT KAFKA_…" at bounding box center [420, 179] width 485 height 230
click at [240, 6] on span "Commit & push (8)" at bounding box center [253, 8] width 46 height 6
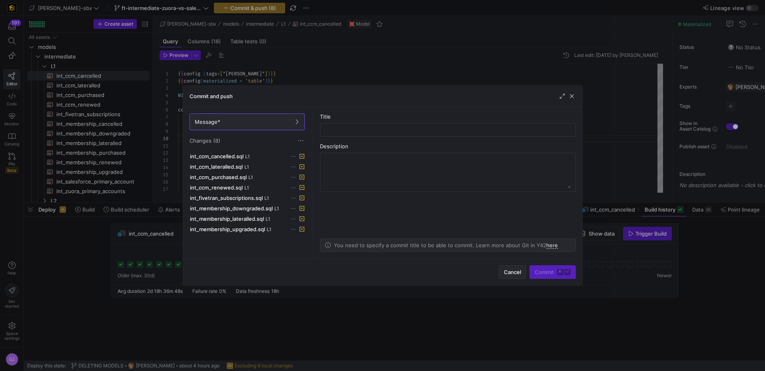
click at [298, 275] on span "button" at bounding box center [512, 271] width 27 height 13
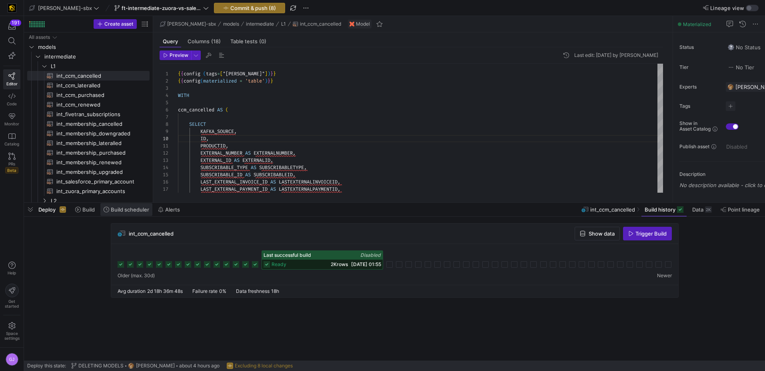
click at [117, 207] on span "Build scheduler" at bounding box center [130, 209] width 38 height 6
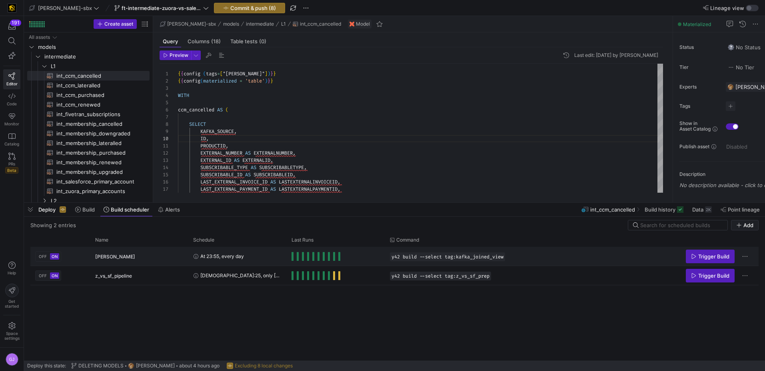
click at [253, 258] on div "At 23:55, every day" at bounding box center [237, 256] width 89 height 18
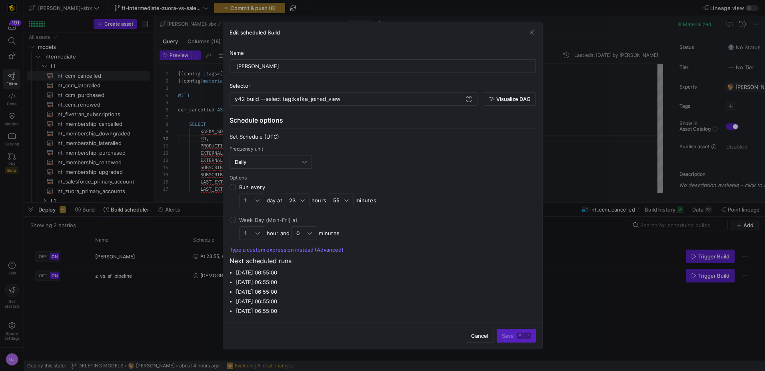
click at [298, 37] on div "Edit scheduled Build" at bounding box center [382, 32] width 319 height 21
click at [298, 34] on span "button" at bounding box center [532, 32] width 8 height 8
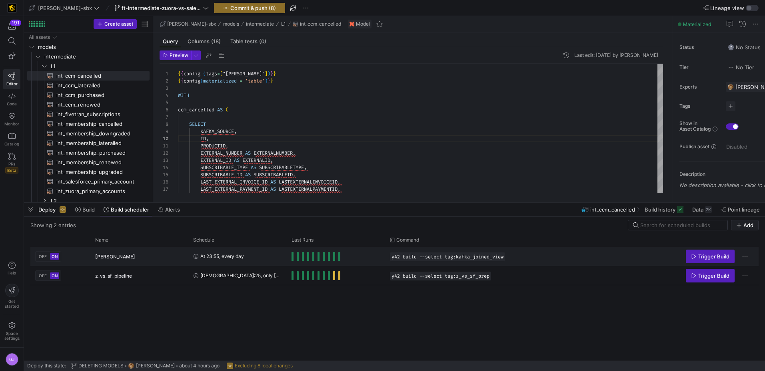
click at [298, 254] on y42-orchestration-run-status-cell-renderer "Press SPACE to select this row." at bounding box center [336, 256] width 89 height 18
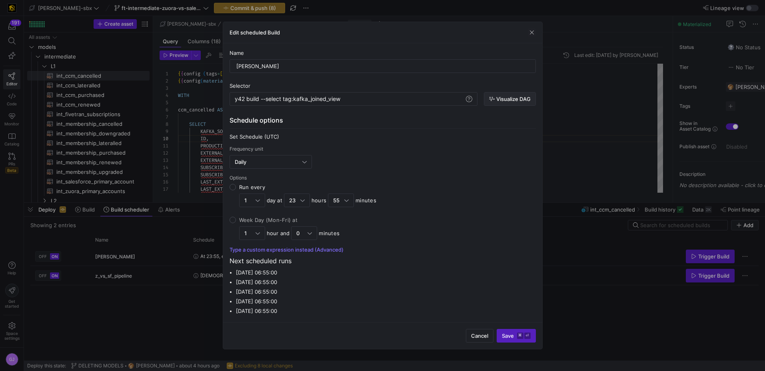
click at [298, 99] on span "Visualize DAG" at bounding box center [514, 99] width 34 height 6
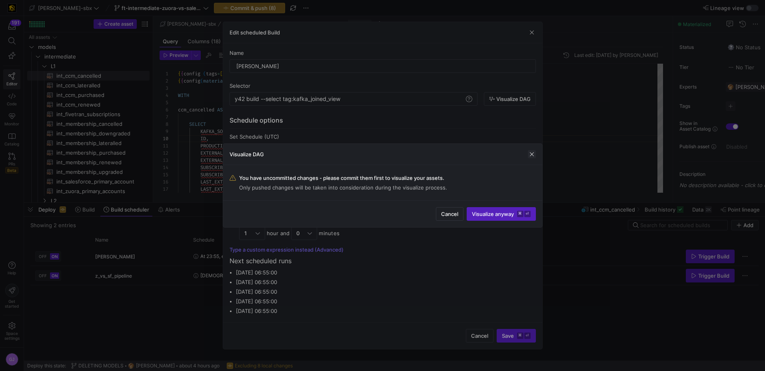
click at [298, 151] on span "button" at bounding box center [532, 154] width 8 height 8
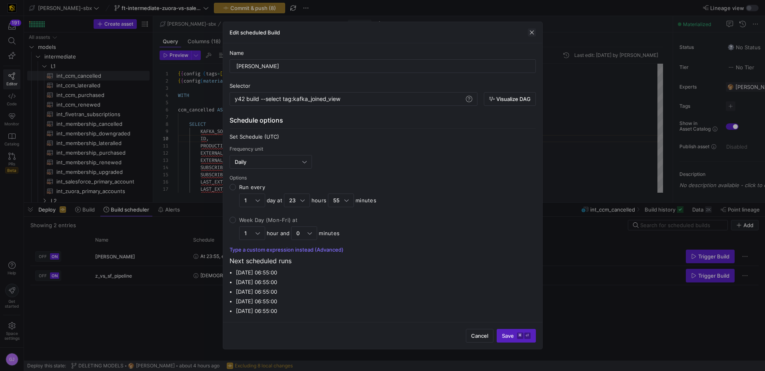
click at [298, 31] on span "button" at bounding box center [532, 32] width 8 height 8
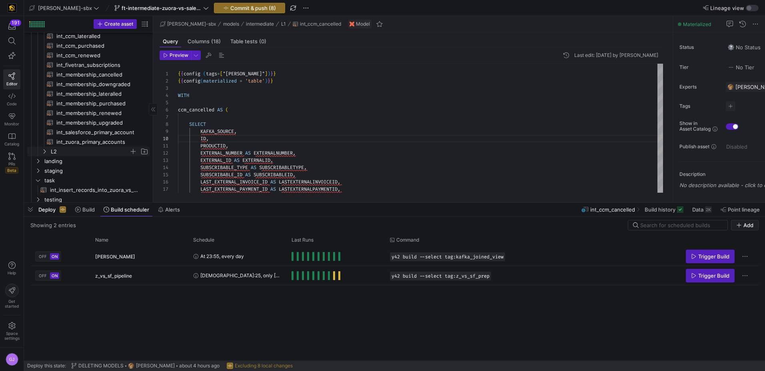
scroll to position [51, 0]
click at [74, 170] on link "task" at bounding box center [88, 175] width 122 height 10
click at [74, 169] on span "landing" at bounding box center [86, 165] width 85 height 9
click at [71, 166] on span "landing" at bounding box center [86, 165] width 85 height 9
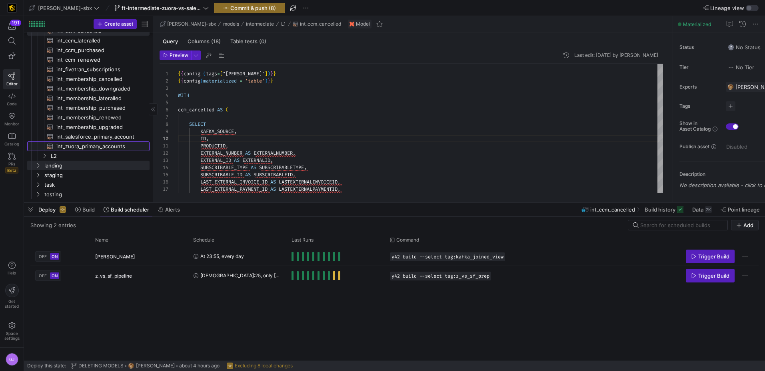
click at [68, 144] on span "int_zuora_primary_accounts​​​​​​​​​​" at bounding box center [98, 146] width 84 height 9
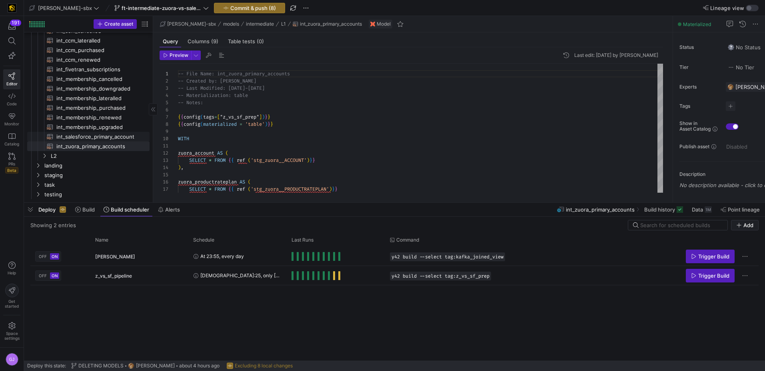
click at [72, 134] on span "int_salesforce_primary_account​​​​​​​​​​" at bounding box center [98, 136] width 84 height 9
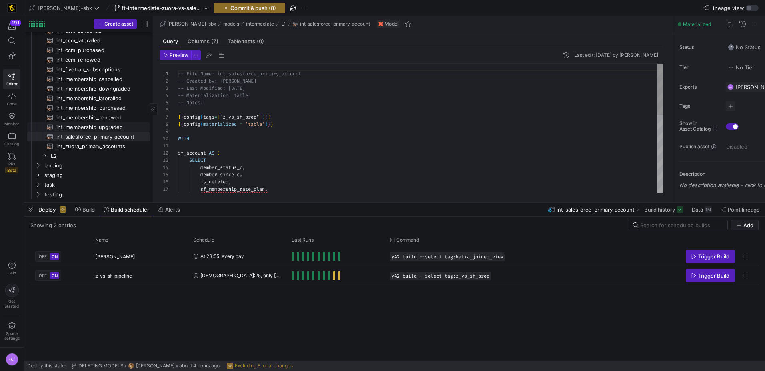
click at [75, 126] on span "int_membership_upgraded​​​​​​​​​​" at bounding box center [98, 126] width 84 height 9
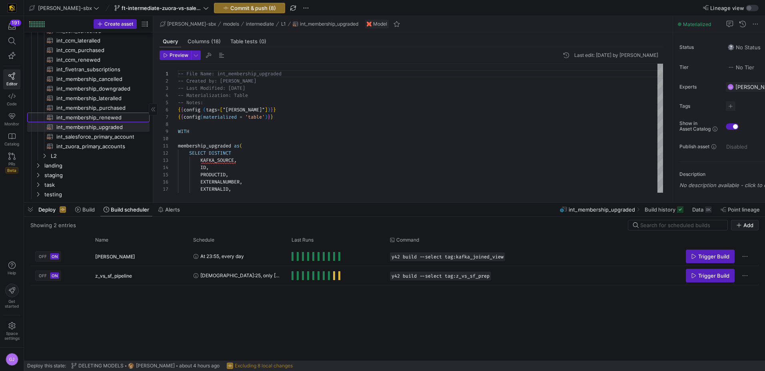
click at [75, 120] on span "int_membership_renewed​​​​​​​​​​" at bounding box center [98, 117] width 84 height 9
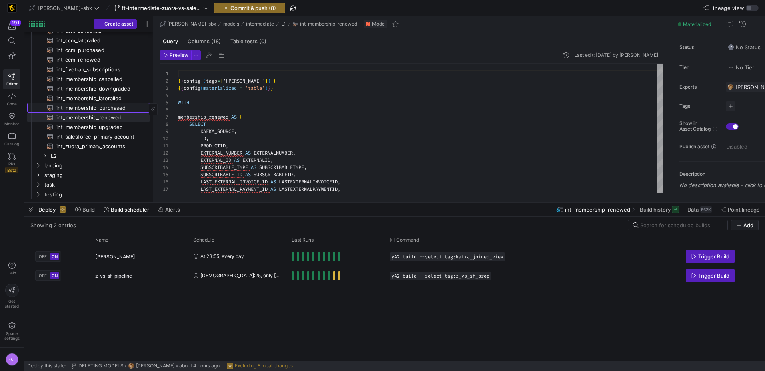
click at [76, 106] on span "int_membership_purchased​​​​​​​​​​" at bounding box center [98, 107] width 84 height 9
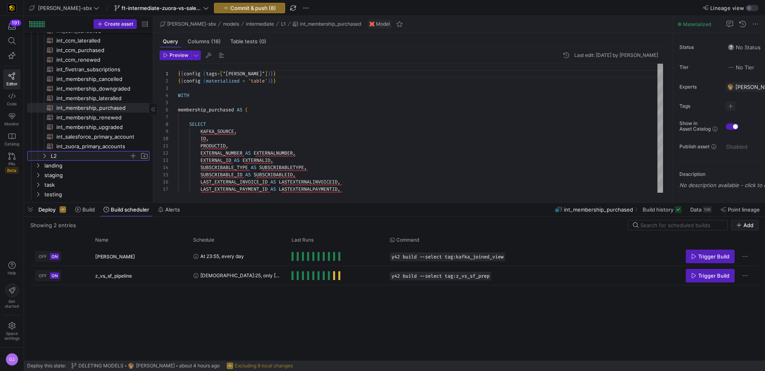
click at [55, 157] on span "L2" at bounding box center [90, 155] width 78 height 9
click at [80, 166] on span "int_zuora_user_missing_check​​​​​​​​​​" at bounding box center [98, 165] width 84 height 9
type textarea "-- File Name: int-zuora-user-check -- Created by: [PERSON_NAME] -- Last Modifie…"
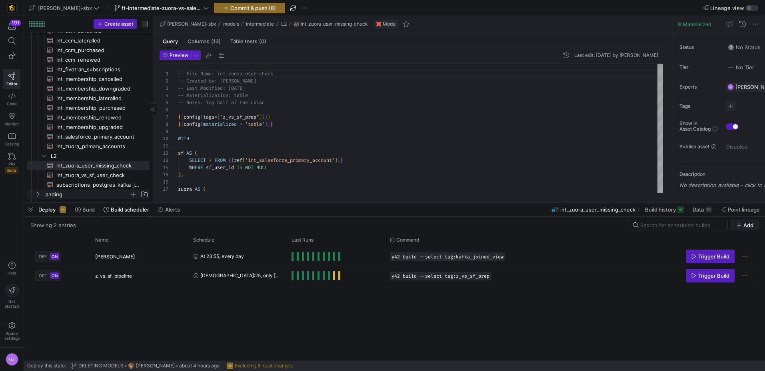
click at [98, 191] on span "landing" at bounding box center [86, 194] width 85 height 9
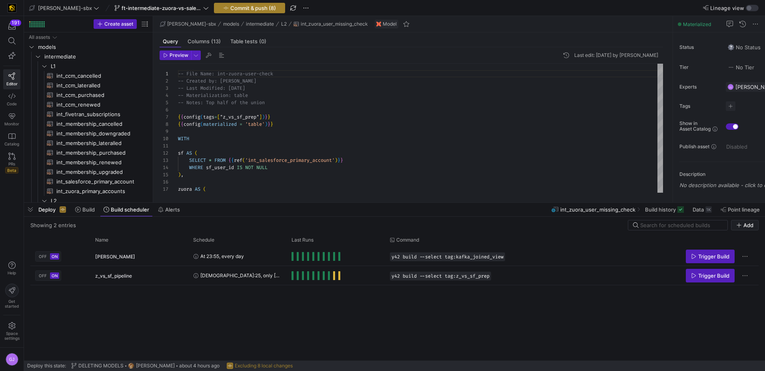
click at [230, 6] on span "Commit & push (8)" at bounding box center [253, 8] width 46 height 6
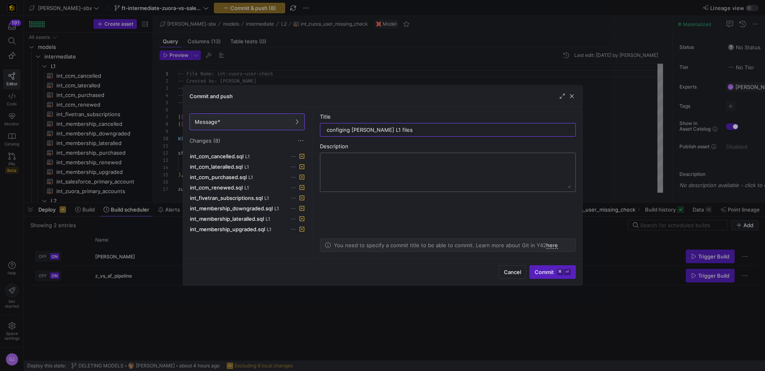
click at [298, 162] on textarea at bounding box center [448, 172] width 246 height 32
click at [298, 126] on div "configing [PERSON_NAME] L1 files" at bounding box center [448, 129] width 242 height 13
drag, startPoint x: 349, startPoint y: 128, endPoint x: 320, endPoint y: 130, distance: 29.3
click at [298, 130] on div "configing [PERSON_NAME] L1 files as table" at bounding box center [448, 130] width 256 height 14
type input "Materializing [PERSON_NAME] L1 files as table"
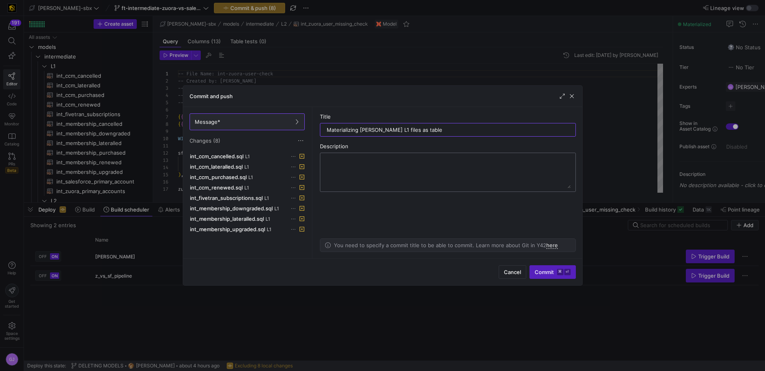
click at [298, 170] on textarea at bounding box center [448, 172] width 246 height 32
click at [298, 130] on input "Materializing [PERSON_NAME] L1 files as table" at bounding box center [448, 129] width 242 height 6
click at [298, 268] on kbd "⌘" at bounding box center [560, 271] width 6 height 6
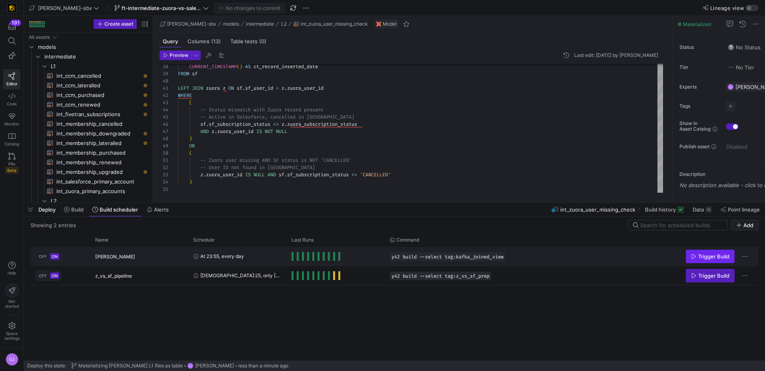
click at [298, 252] on span "Press SPACE to select this row." at bounding box center [711, 256] width 48 height 13
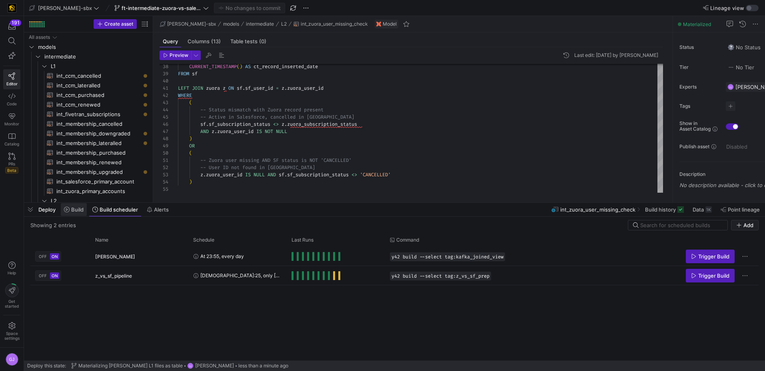
click at [79, 210] on span "Build" at bounding box center [77, 209] width 12 height 6
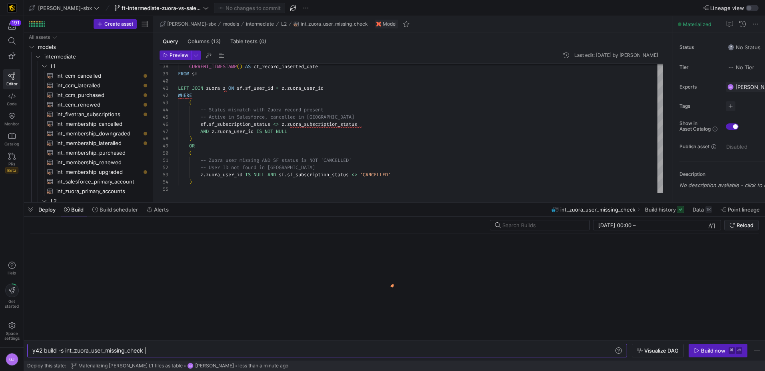
scroll to position [0, 112]
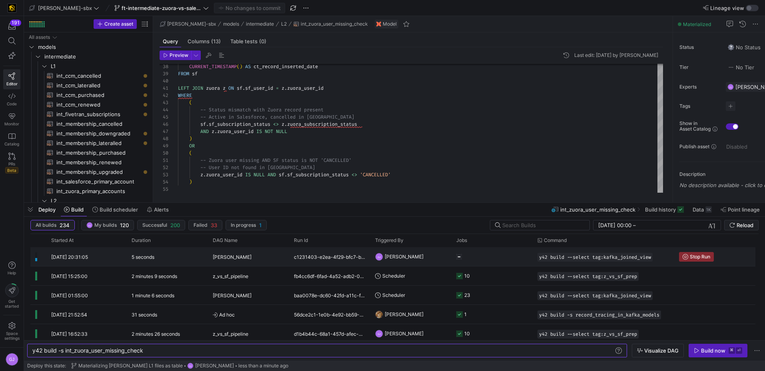
click at [298, 259] on y42-orchestration-triggered-by "GJ [PERSON_NAME]" at bounding box center [411, 256] width 72 height 18
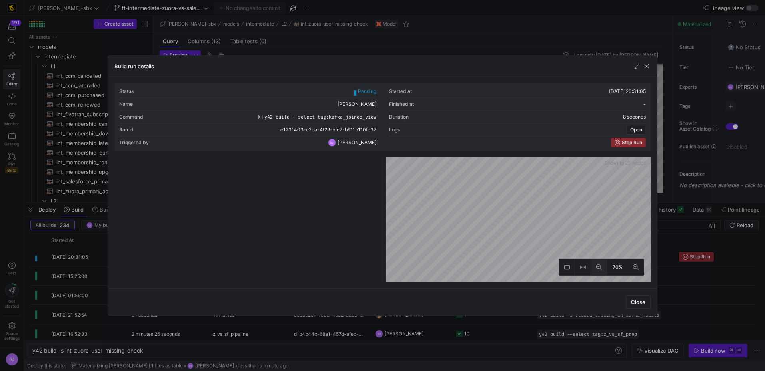
click at [298, 266] on icon at bounding box center [600, 267] width 6 height 6
click at [298, 271] on button at bounding box center [599, 267] width 16 height 16
click at [298, 268] on button at bounding box center [636, 267] width 16 height 16
click at [298, 62] on span "button" at bounding box center [647, 66] width 8 height 8
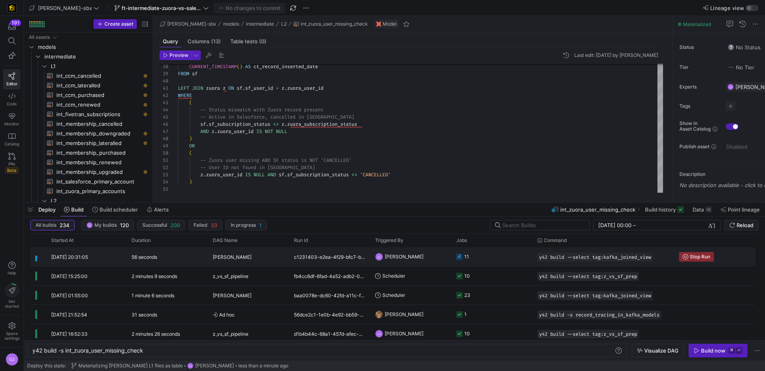
click at [298, 257] on icon "Press SPACE to select this row." at bounding box center [460, 256] width 6 height 6
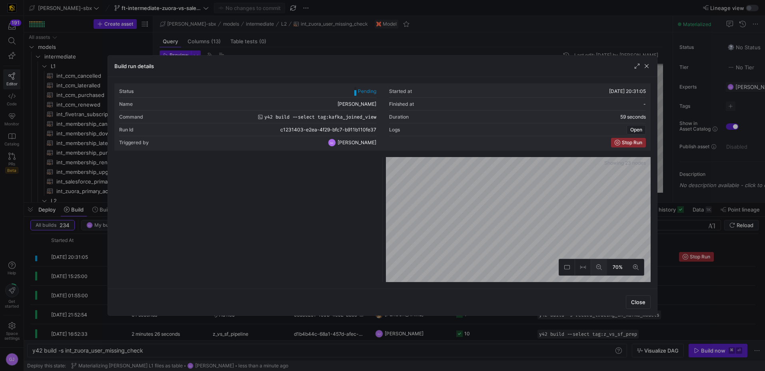
click at [298, 266] on button at bounding box center [599, 267] width 16 height 16
click at [298, 65] on span "button" at bounding box center [647, 66] width 8 height 8
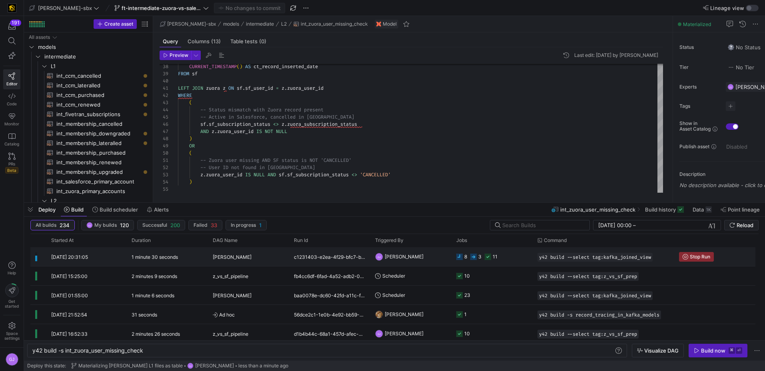
click at [298, 256] on div "8 3 11" at bounding box center [477, 256] width 41 height 19
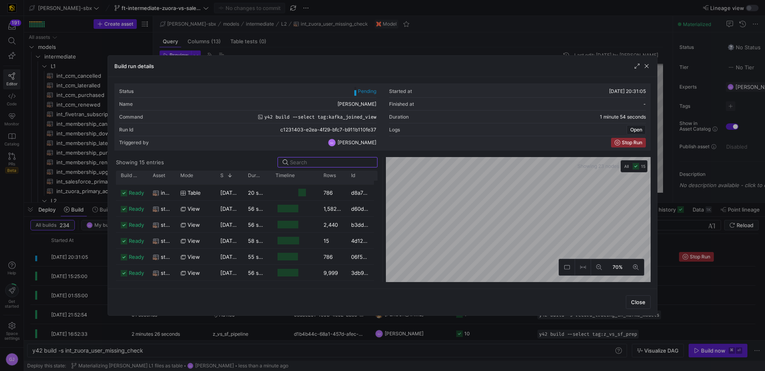
scroll to position [0, 0]
click at [298, 175] on y42-orchestration-diagram "Showing 23 nodes All 19 70%" at bounding box center [518, 219] width 265 height 125
click at [298, 67] on span "button" at bounding box center [647, 66] width 8 height 8
